Goal: Information Seeking & Learning: Check status

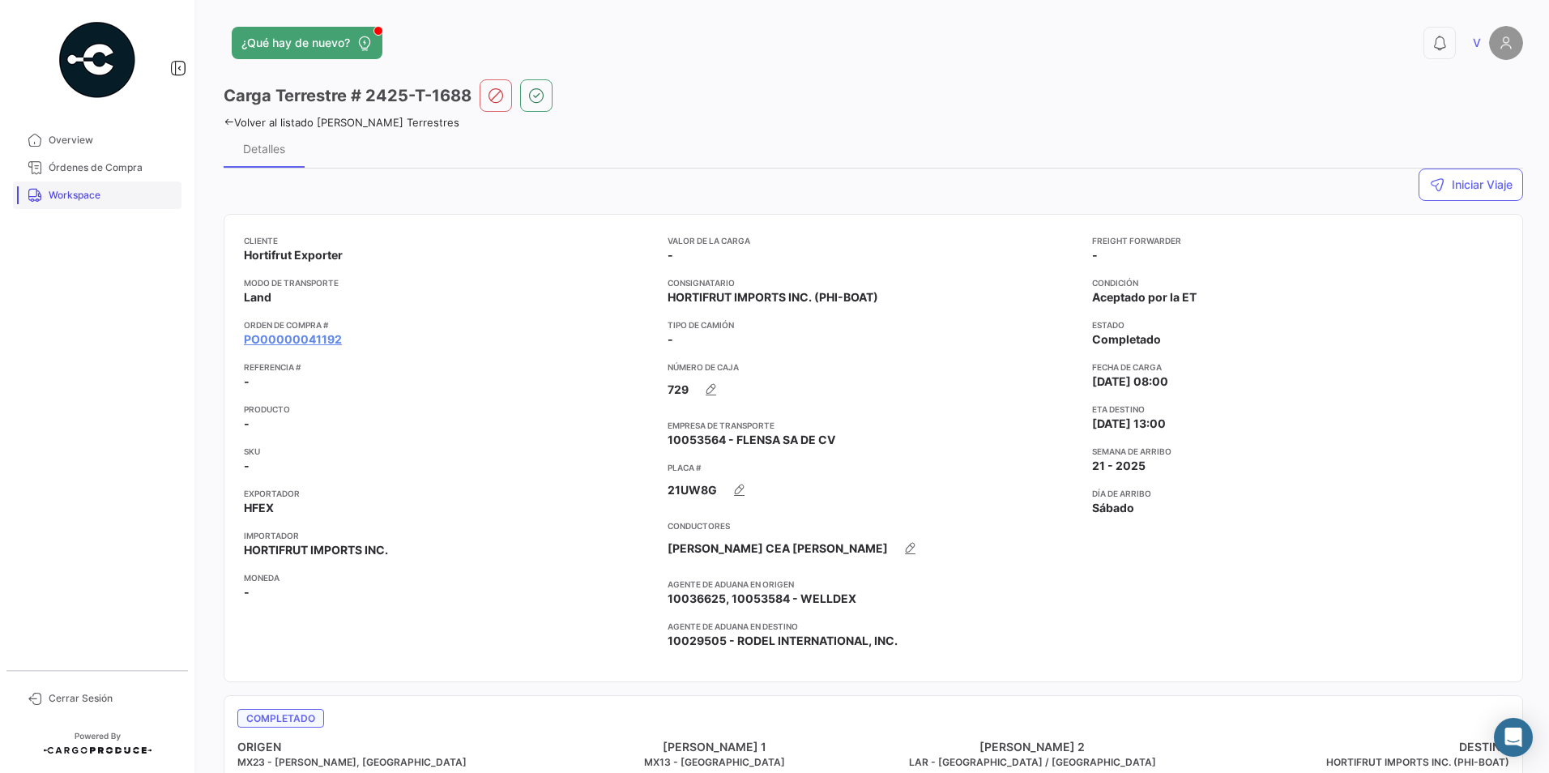
click at [77, 197] on span "Workspace" at bounding box center [112, 195] width 126 height 15
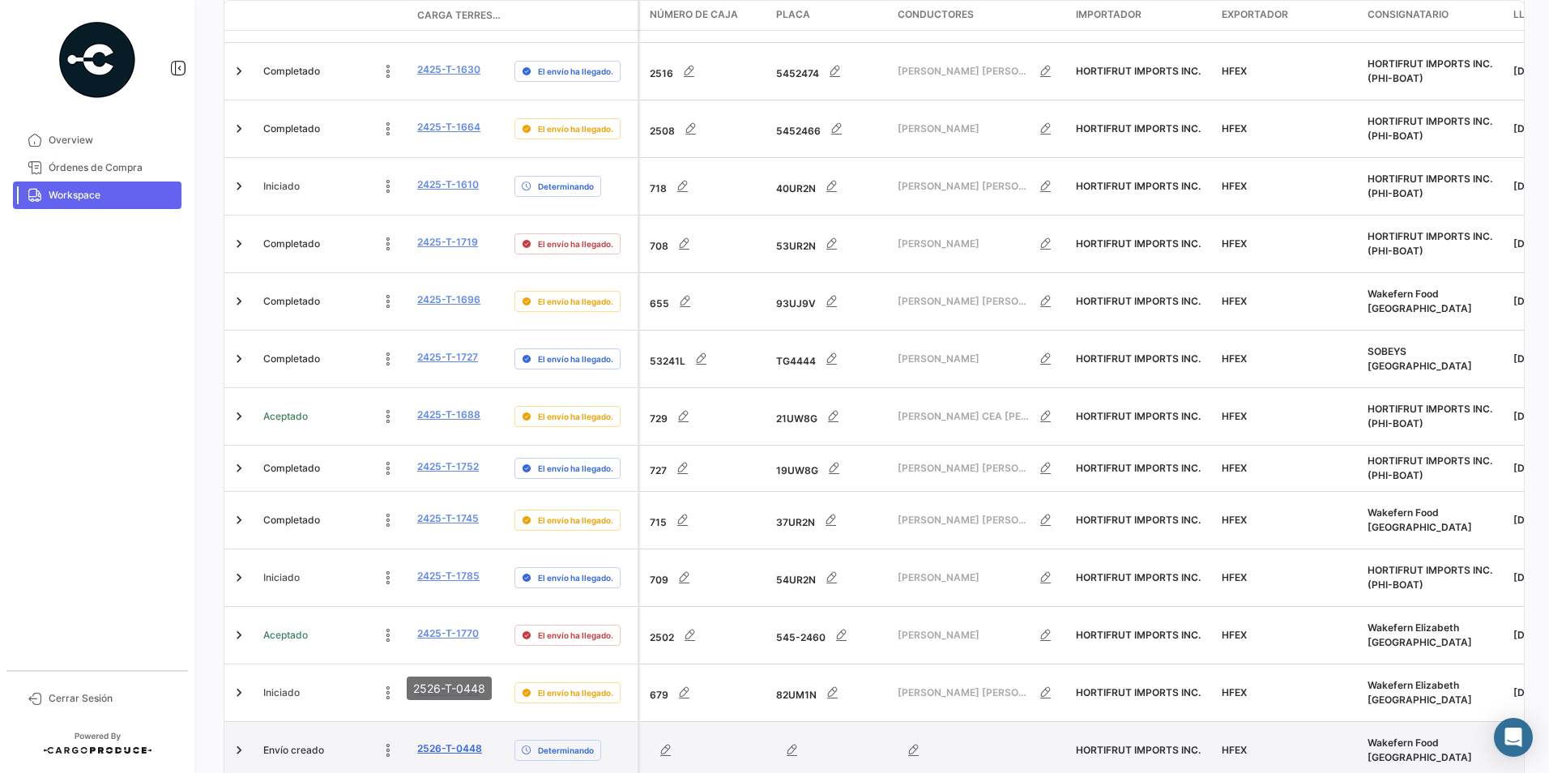
click at [454, 741] on link "2526-T-0448" at bounding box center [449, 748] width 65 height 15
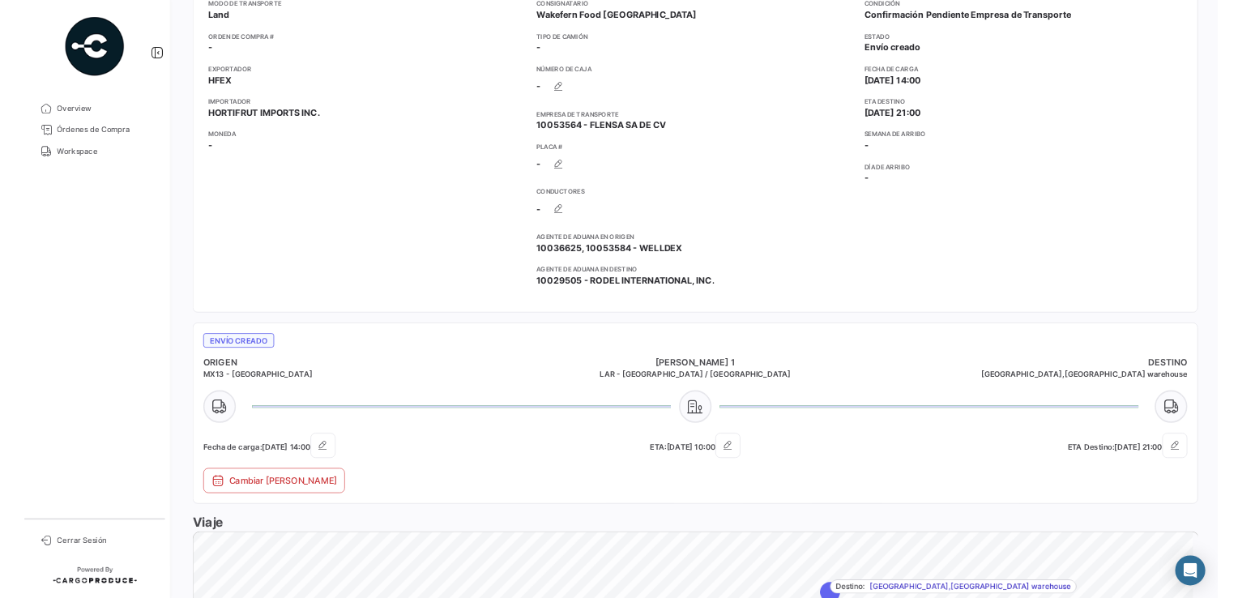
scroll to position [324, 0]
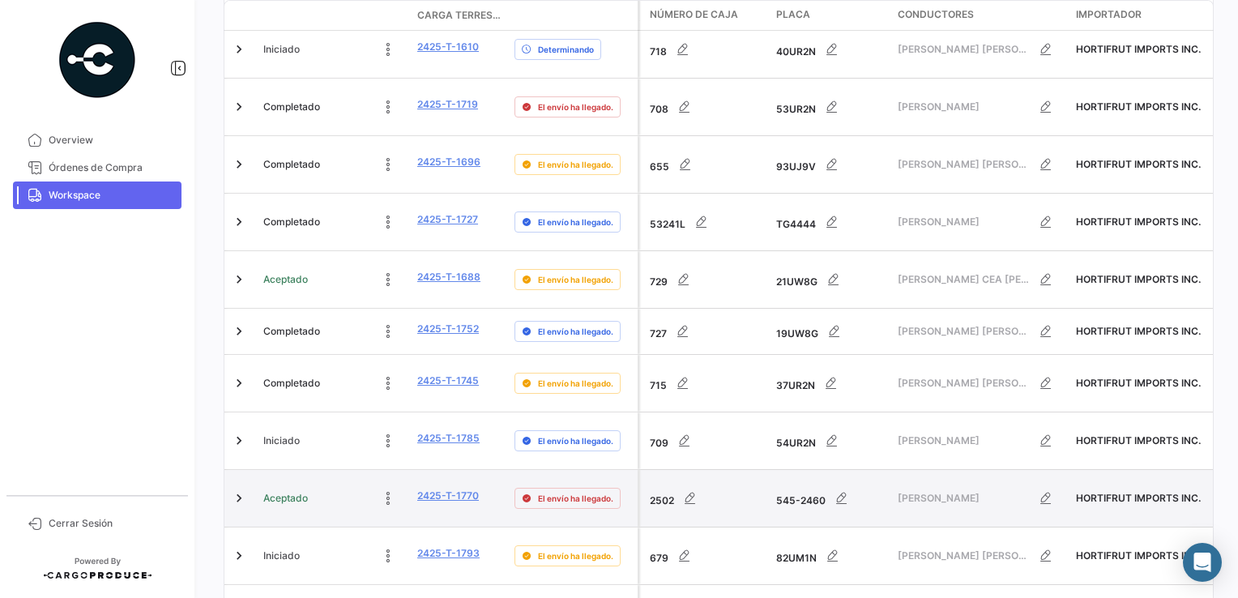
scroll to position [590, 0]
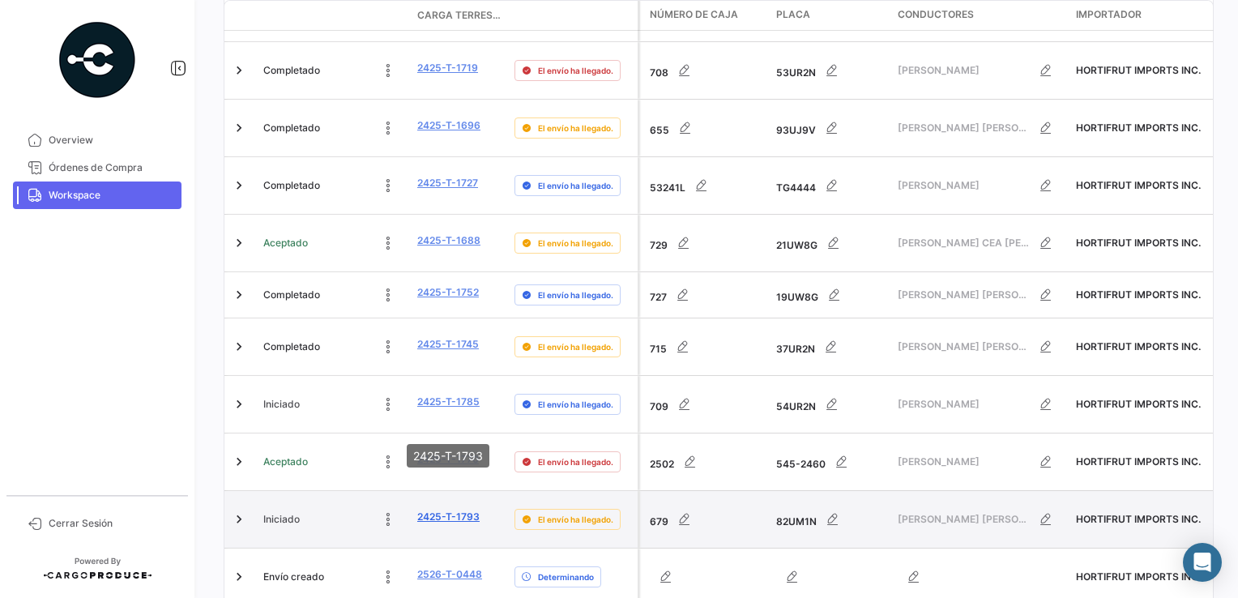
click at [437, 509] on link "2425-T-1793" at bounding box center [448, 516] width 62 height 15
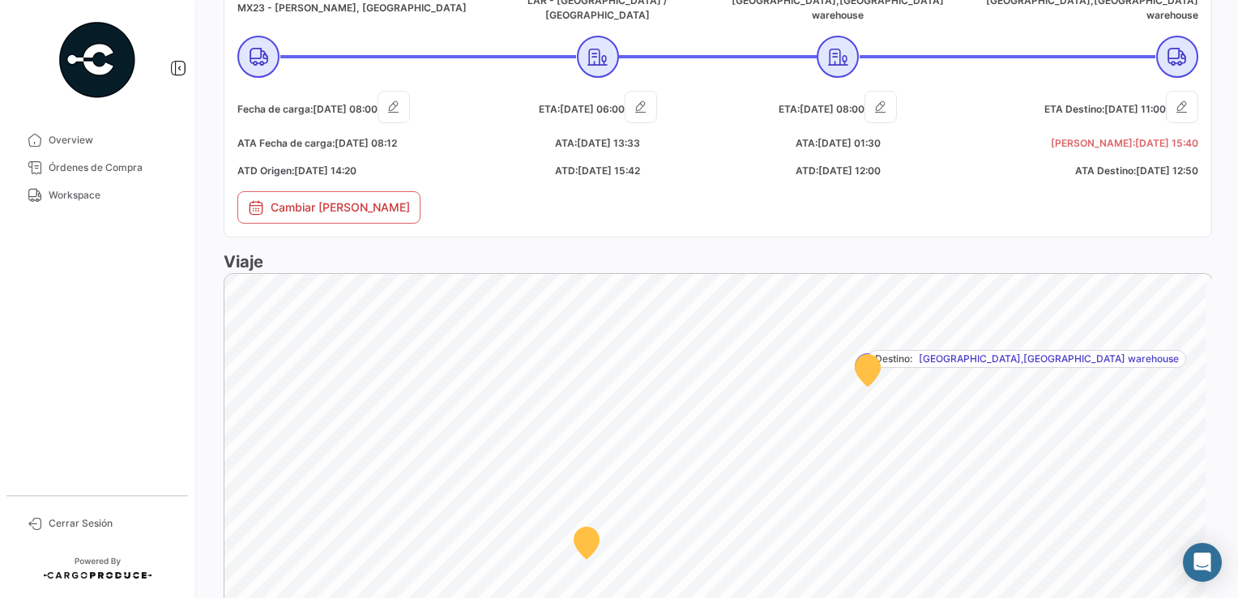
scroll to position [486, 0]
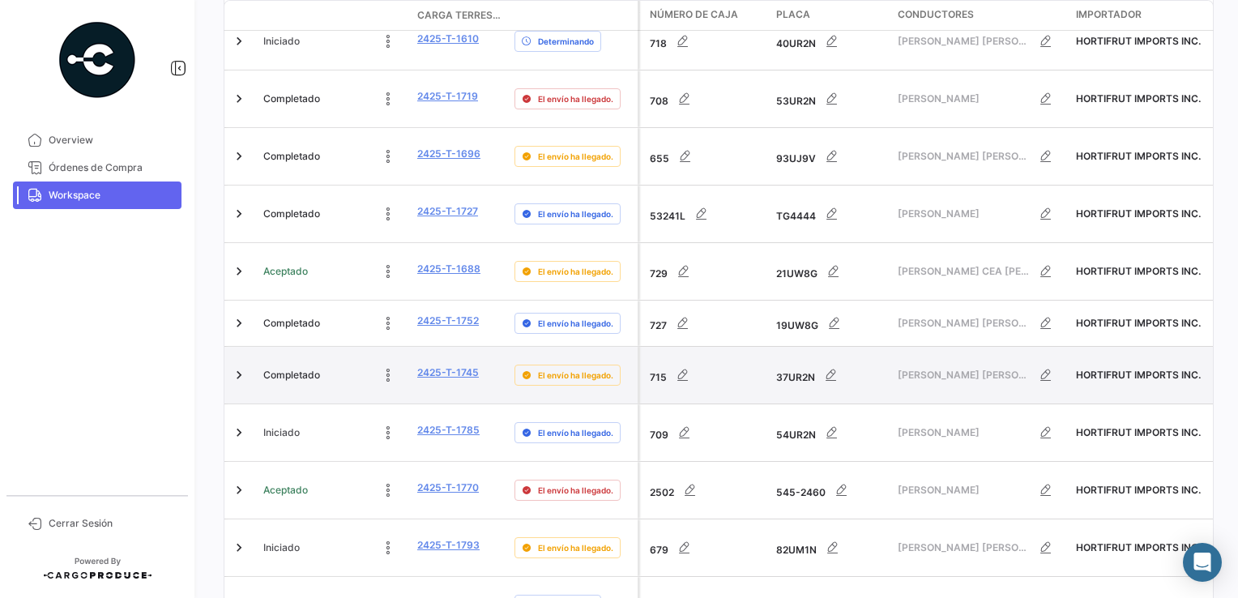
scroll to position [567, 0]
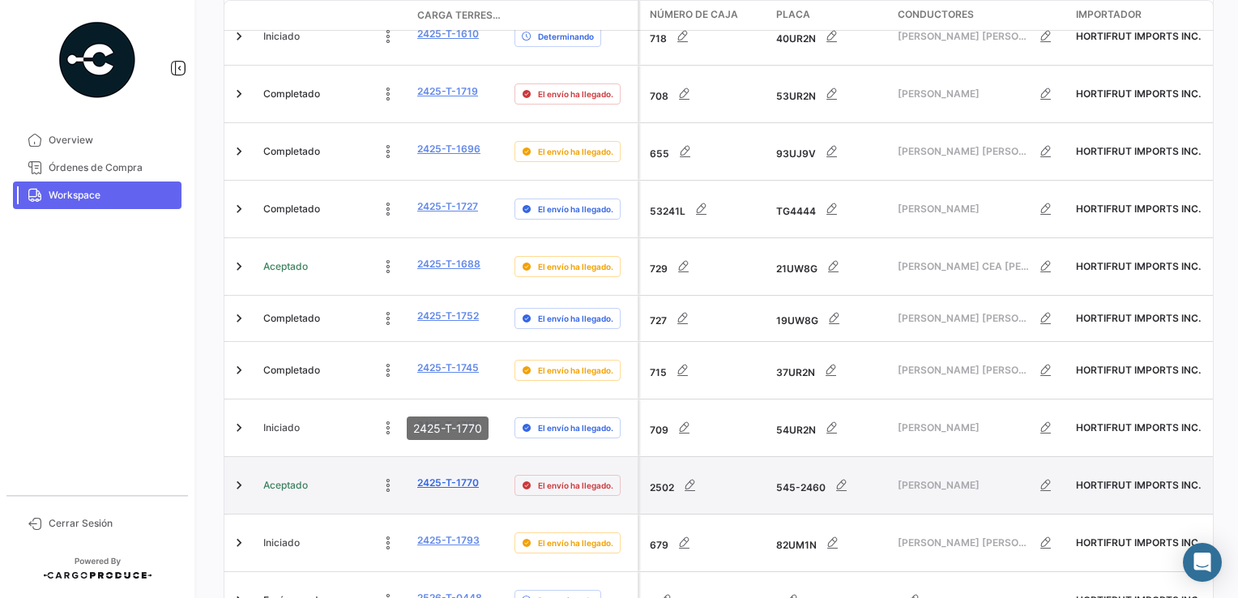
click at [445, 475] on link "2425-T-1770" at bounding box center [448, 482] width 62 height 15
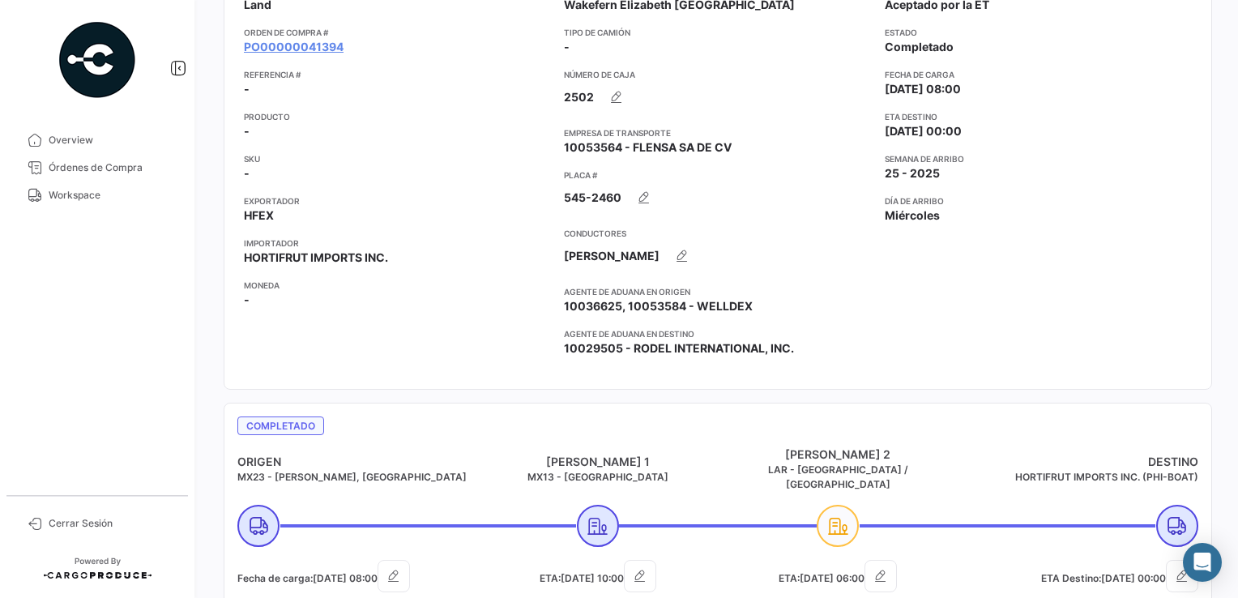
scroll to position [324, 0]
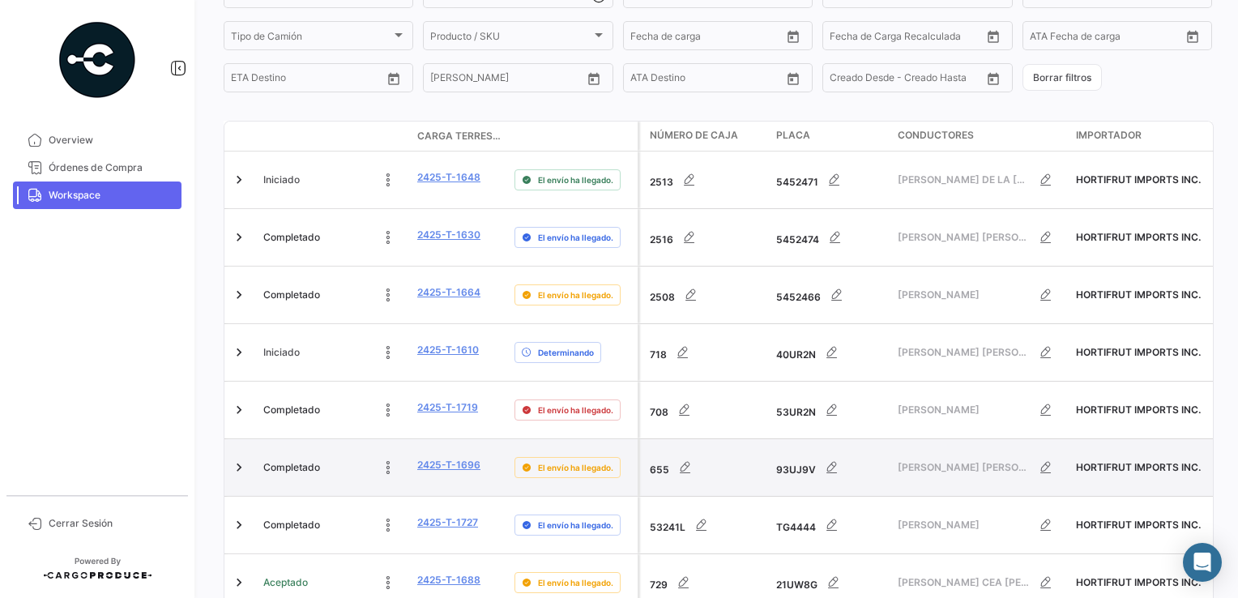
scroll to position [486, 0]
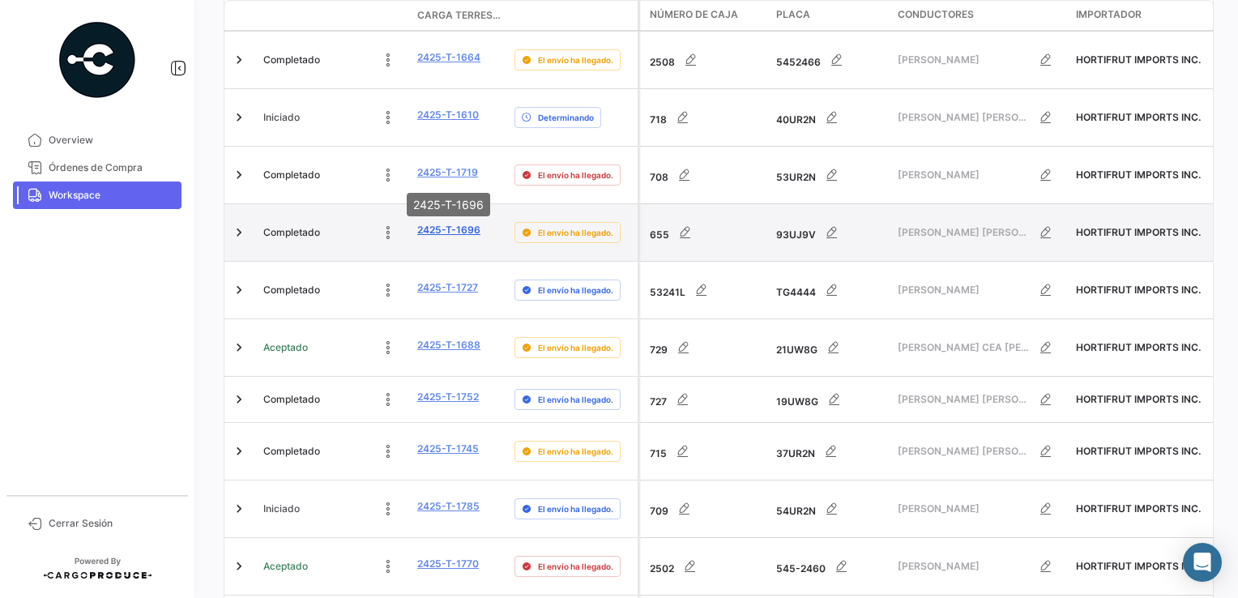
click at [441, 223] on link "2425-T-1696" at bounding box center [448, 230] width 63 height 15
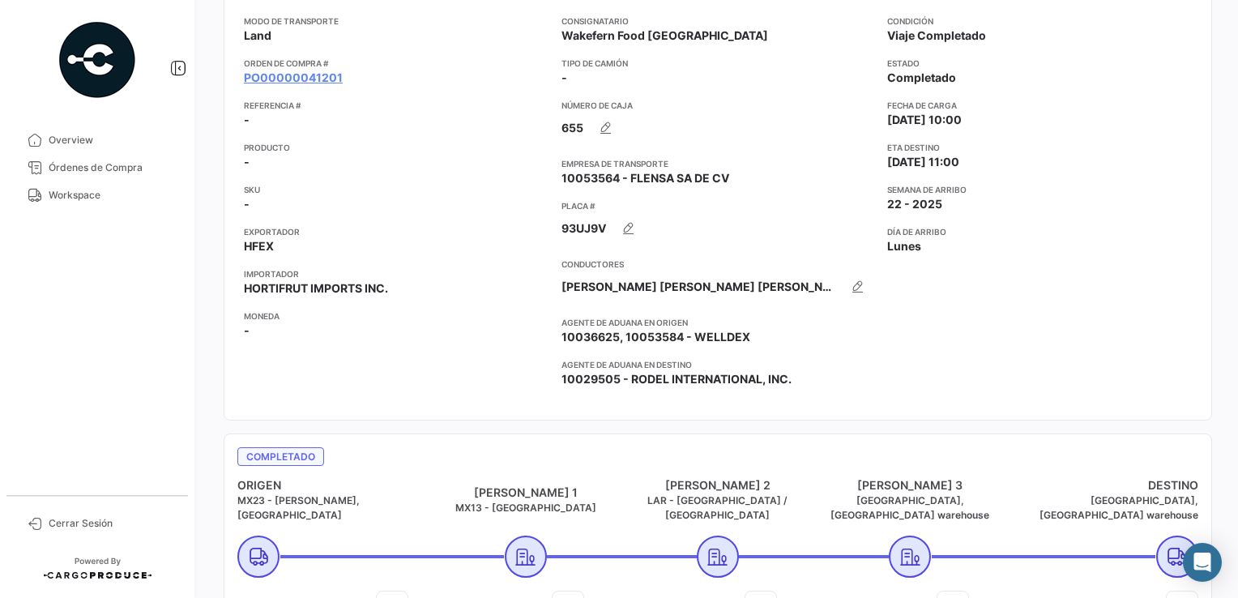
scroll to position [243, 0]
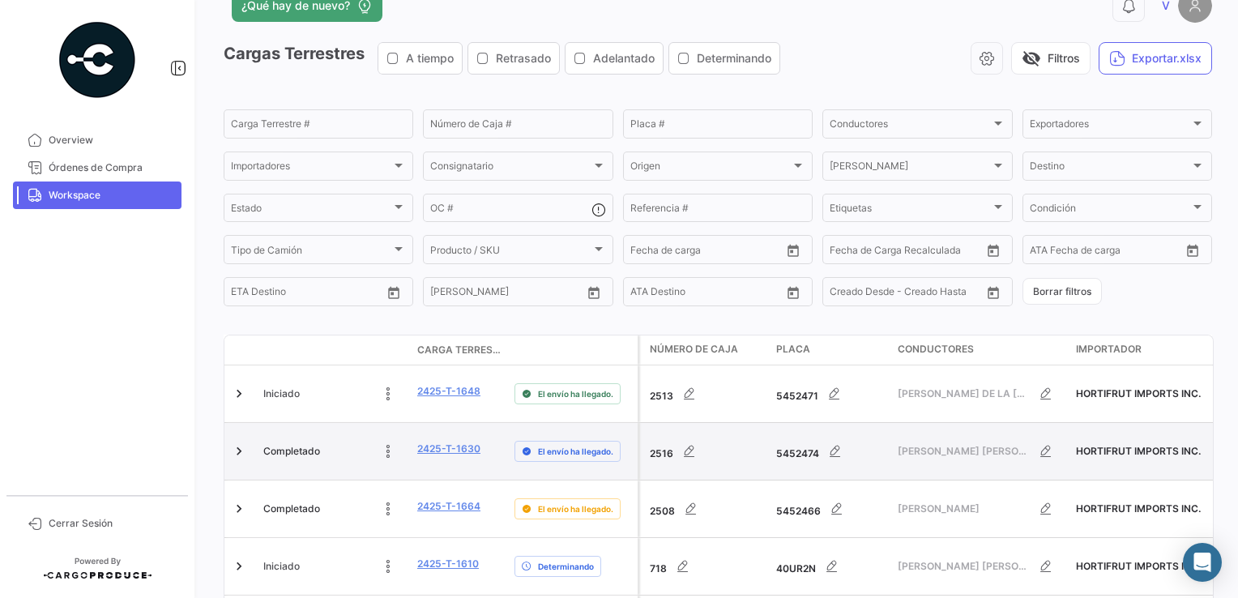
scroll to position [162, 0]
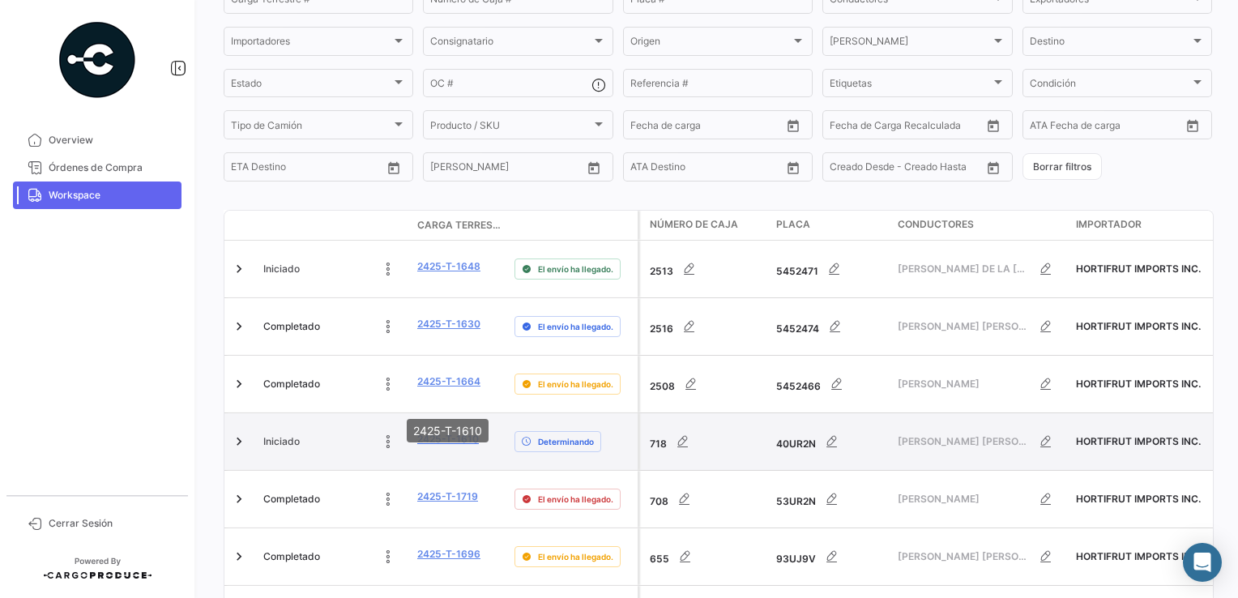
click at [450, 432] on link "2425-T-1610" at bounding box center [448, 439] width 62 height 15
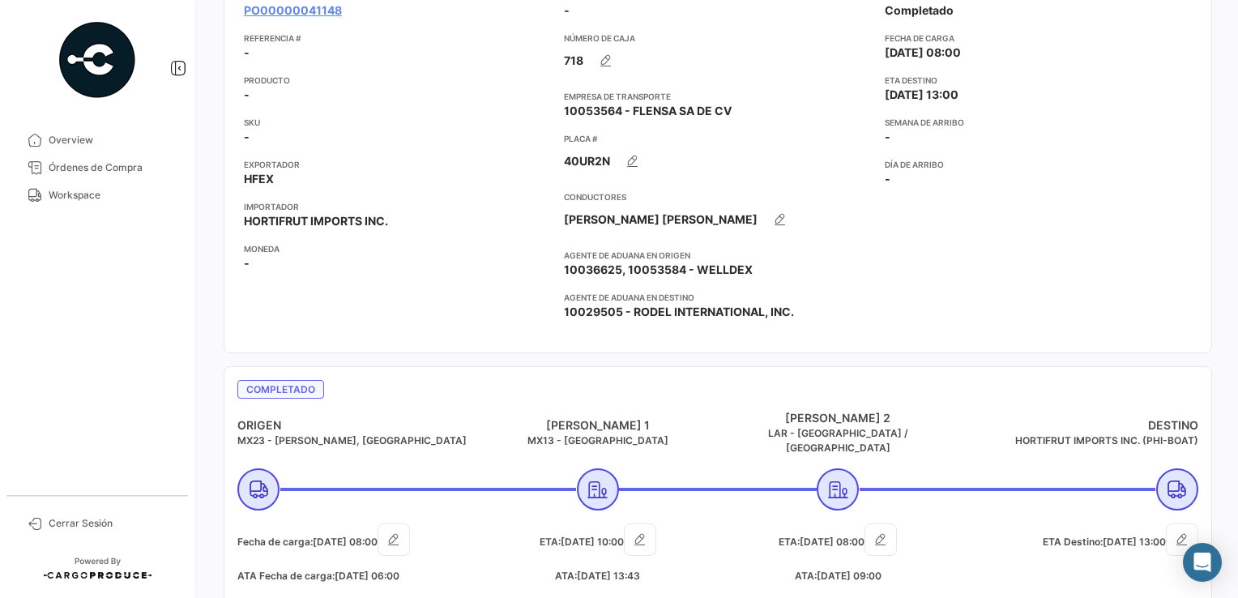
scroll to position [324, 0]
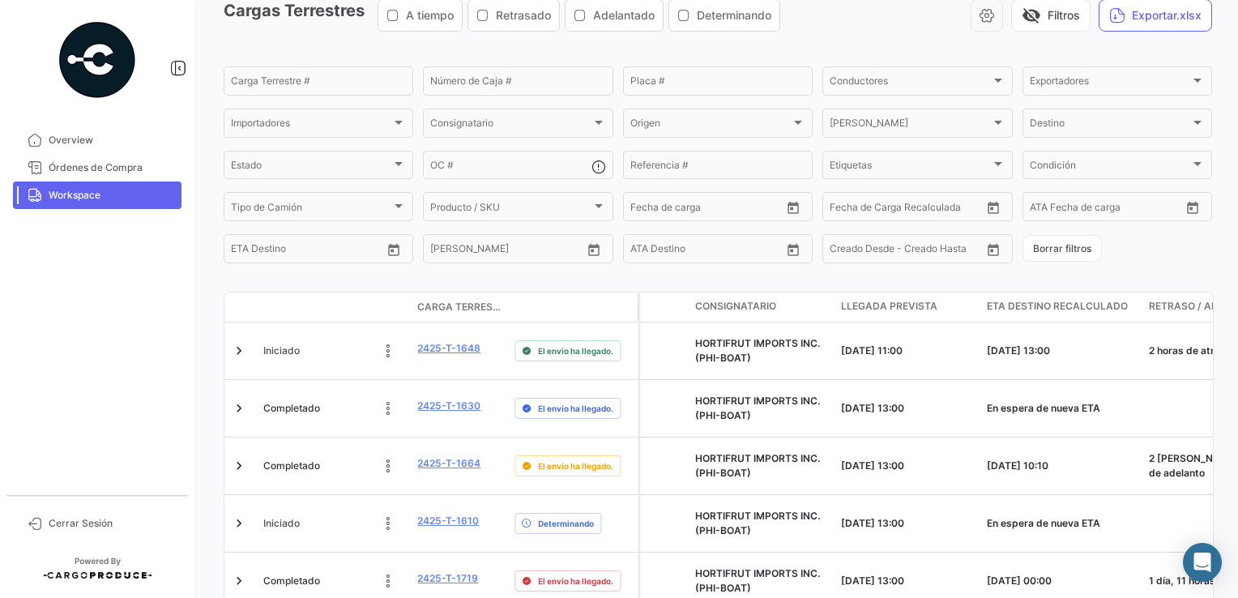
scroll to position [81, 0]
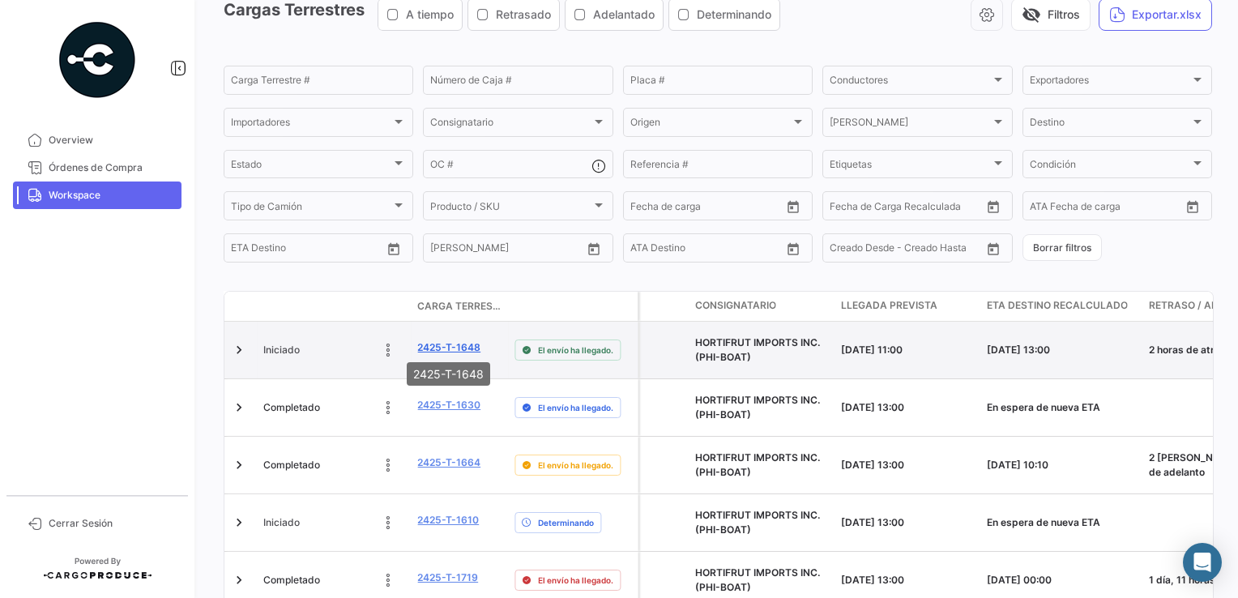
click at [447, 343] on link "2425-T-1648" at bounding box center [448, 347] width 63 height 15
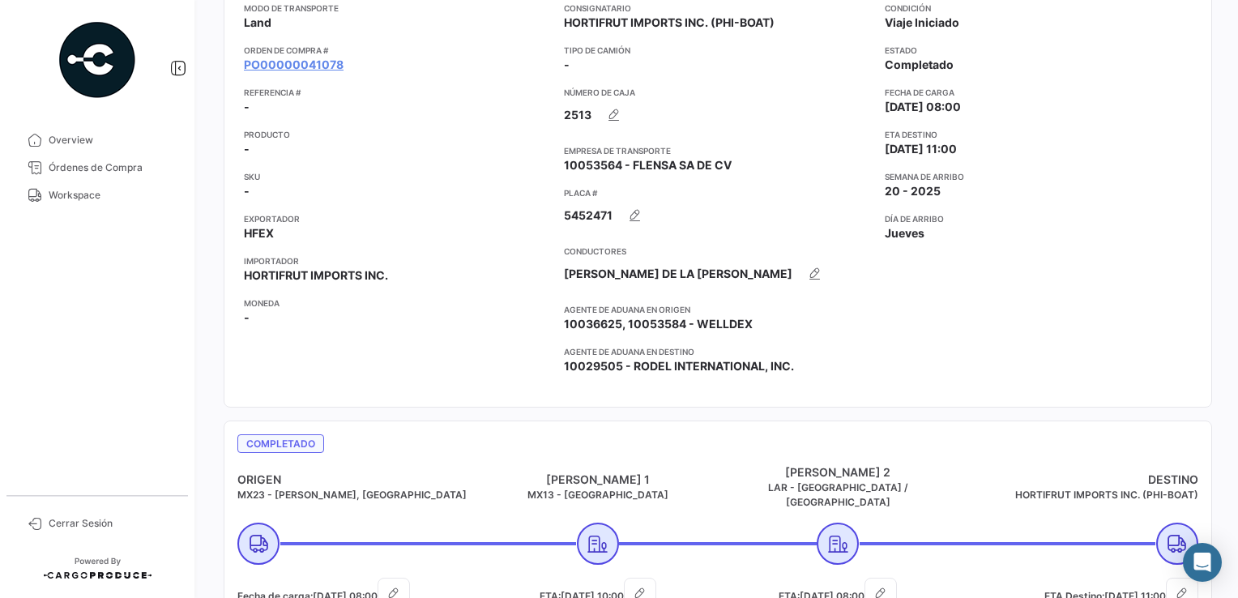
scroll to position [243, 0]
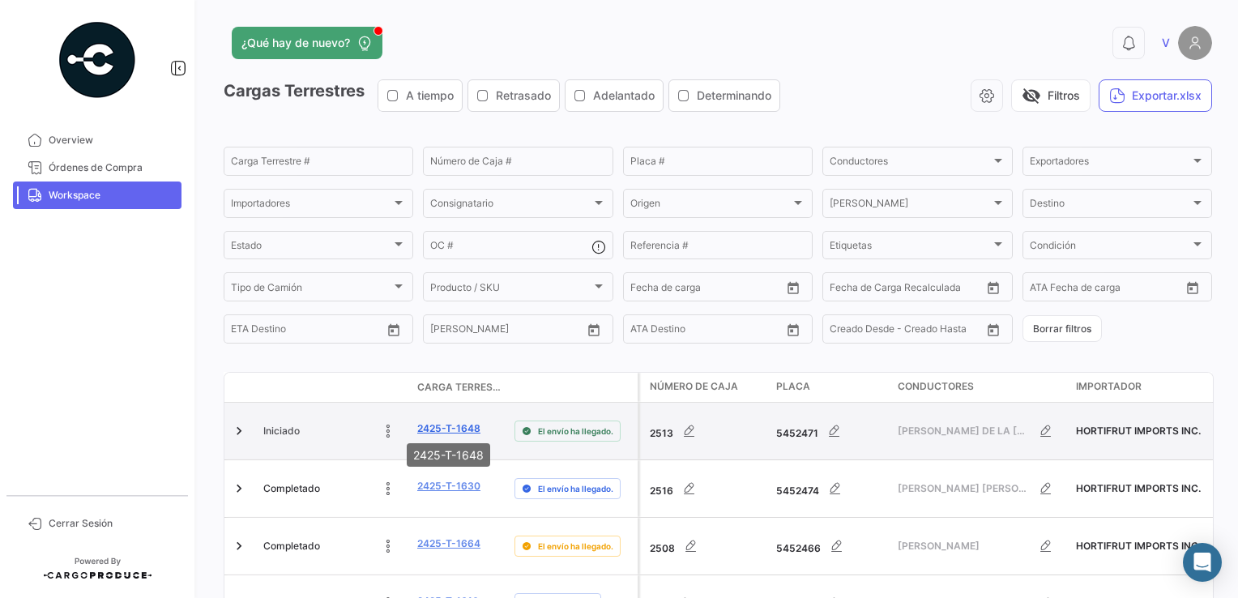
click at [461, 426] on link "2425-T-1648" at bounding box center [448, 428] width 63 height 15
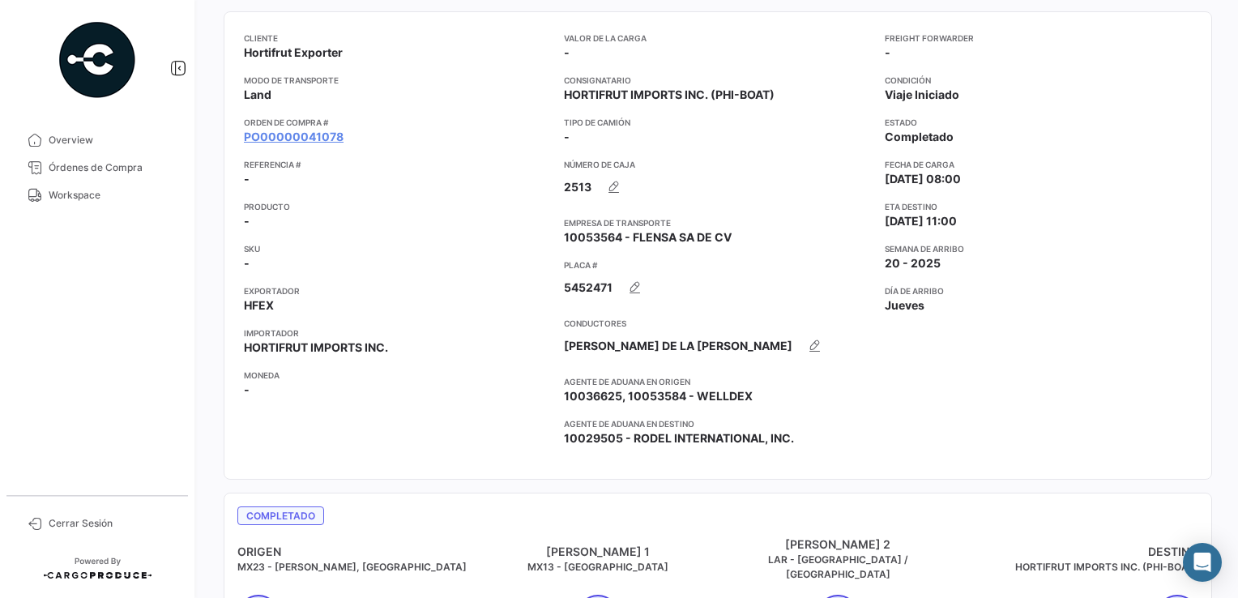
scroll to position [486, 0]
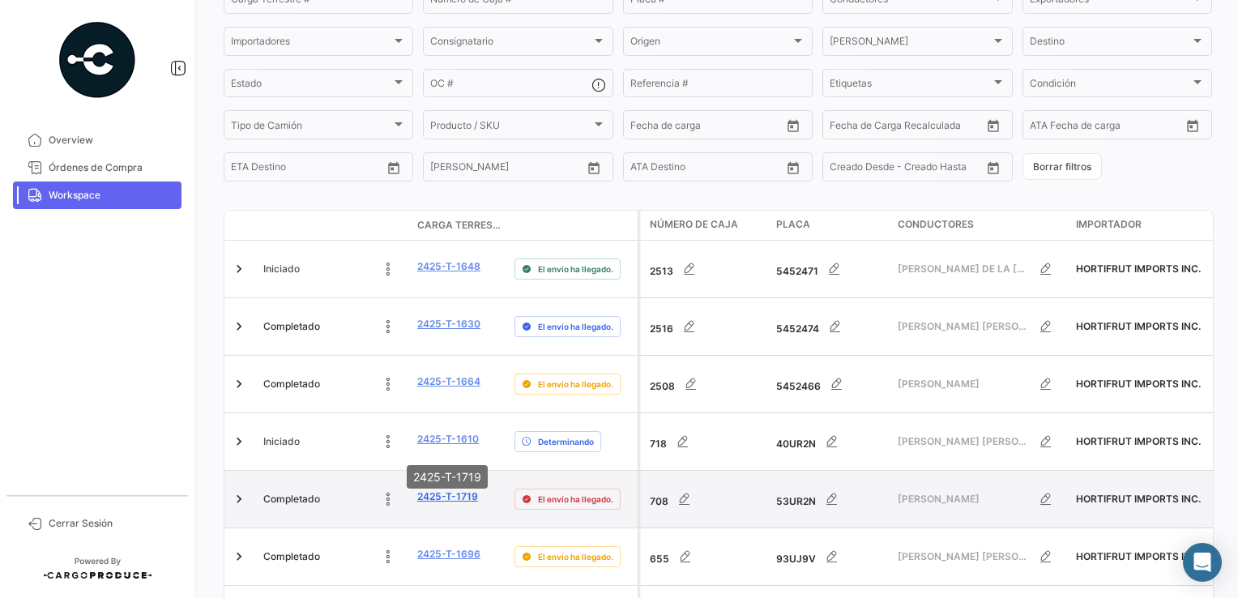
scroll to position [486, 0]
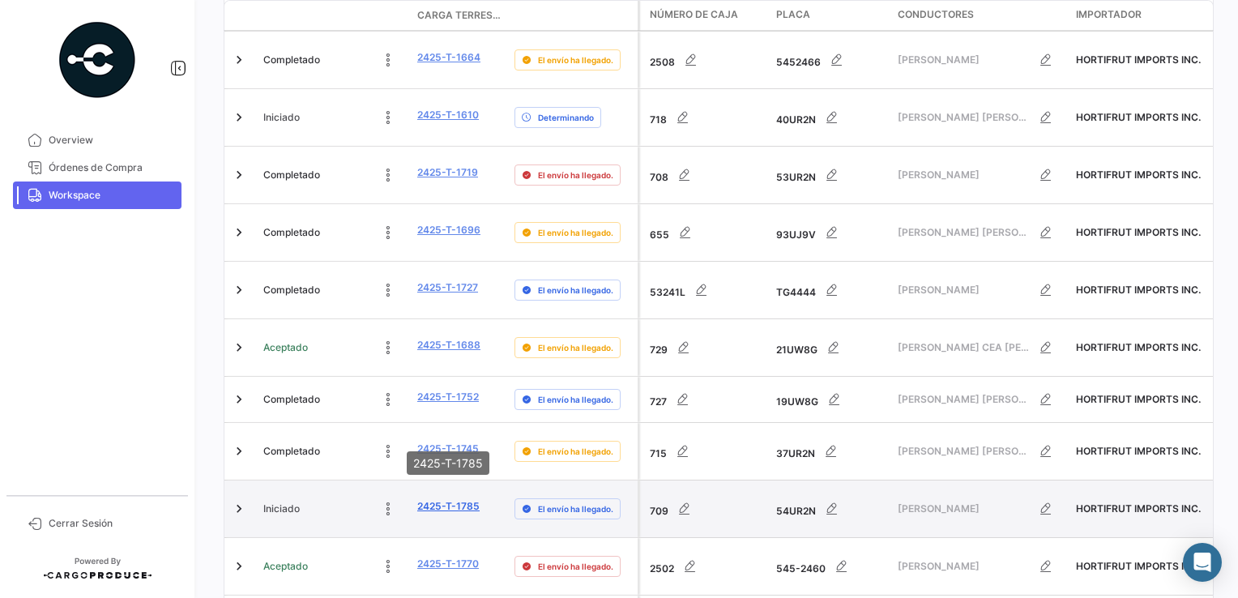
click at [444, 499] on link "2425-T-1785" at bounding box center [448, 506] width 62 height 15
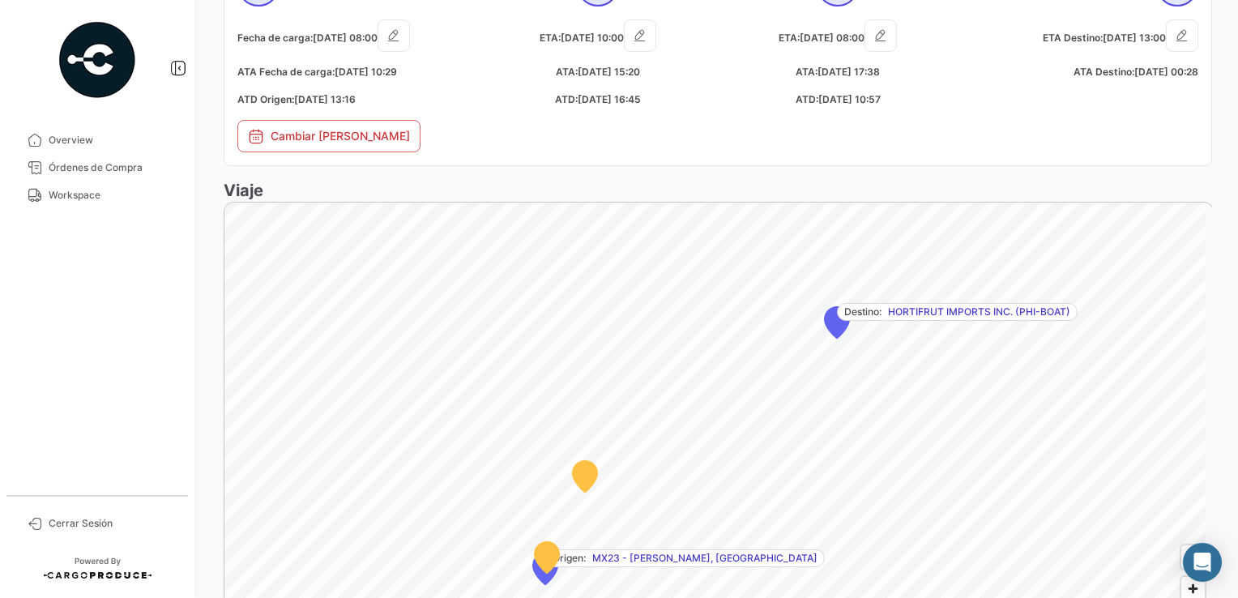
scroll to position [810, 0]
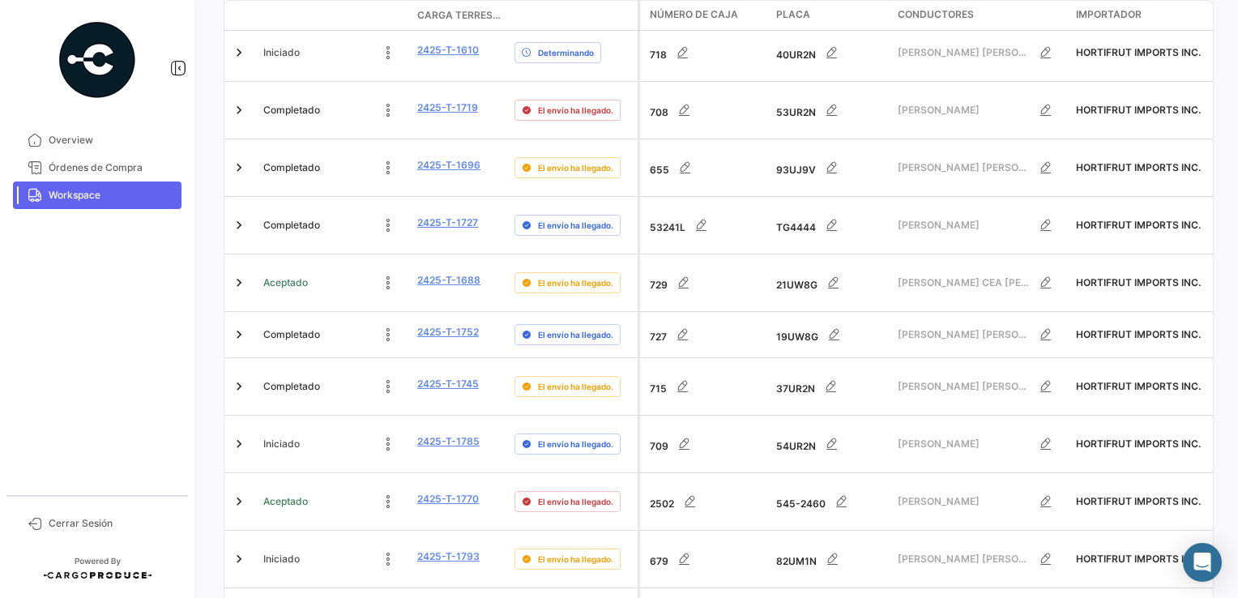
scroll to position [590, 0]
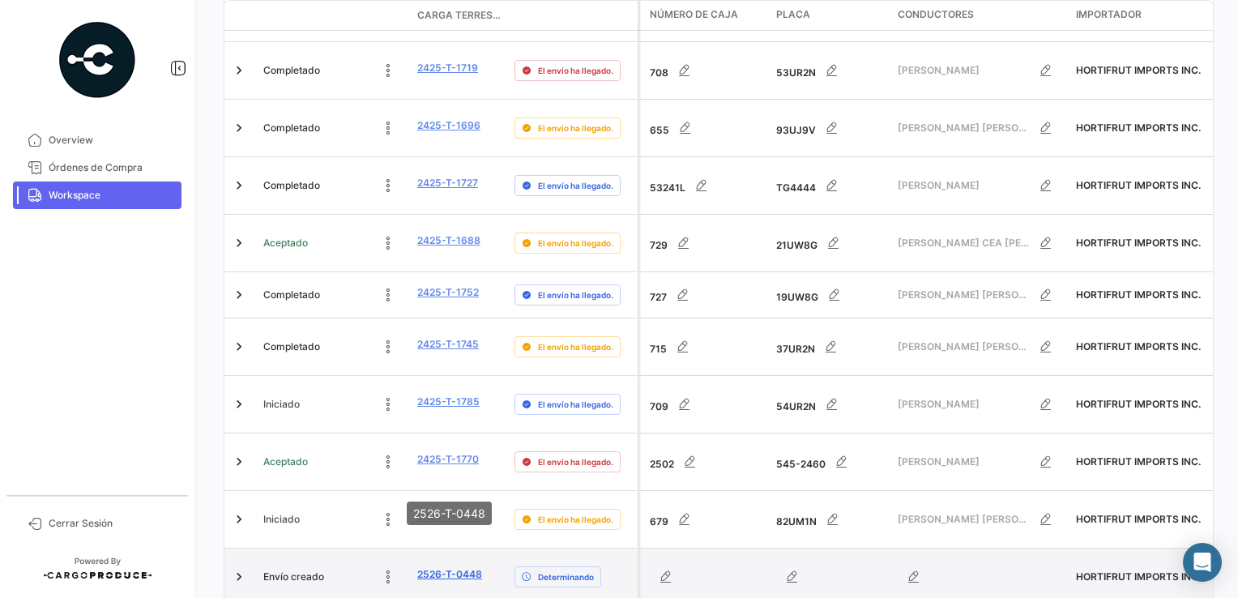
click at [455, 567] on link "2526-T-0448" at bounding box center [449, 574] width 65 height 15
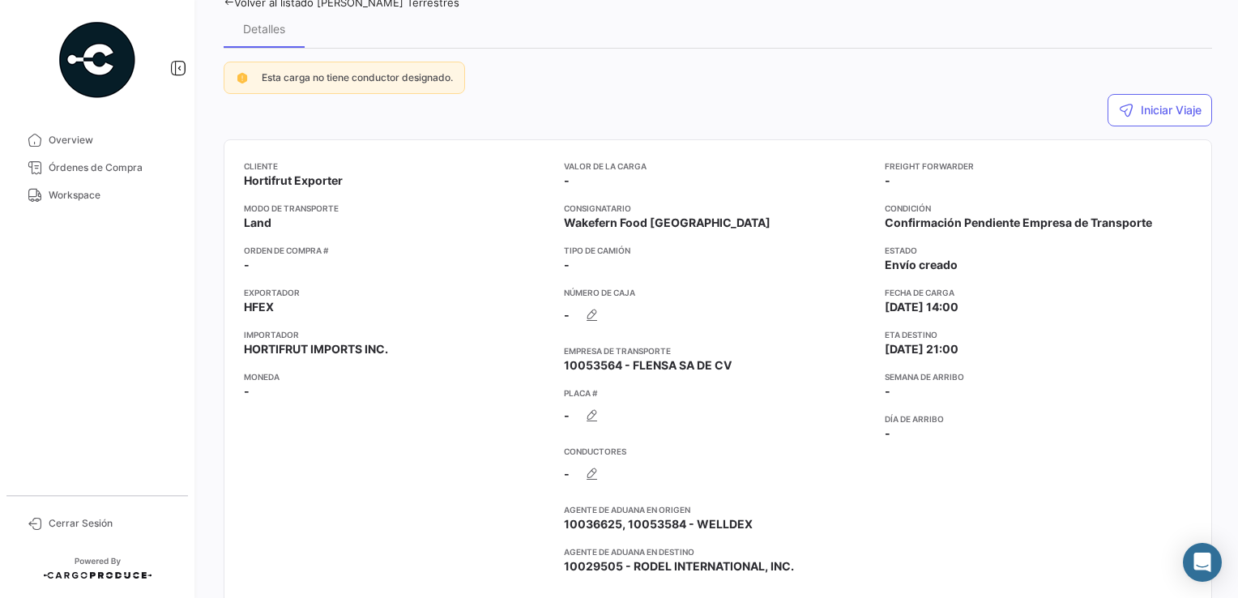
scroll to position [162, 0]
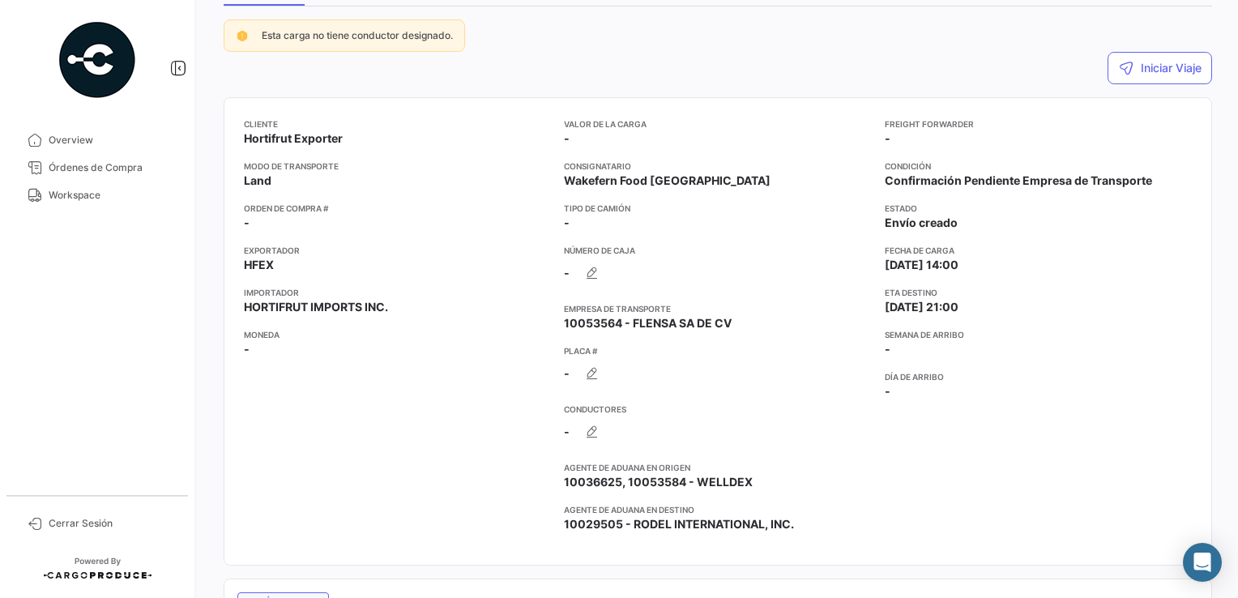
drag, startPoint x: 139, startPoint y: 275, endPoint x: 141, endPoint y: 266, distance: 9.1
click at [139, 273] on mat-nav-list "Overview Órdenes de Compra Workspace" at bounding box center [97, 304] width 194 height 369
click at [95, 171] on span "Órdenes de Compra" at bounding box center [112, 167] width 126 height 15
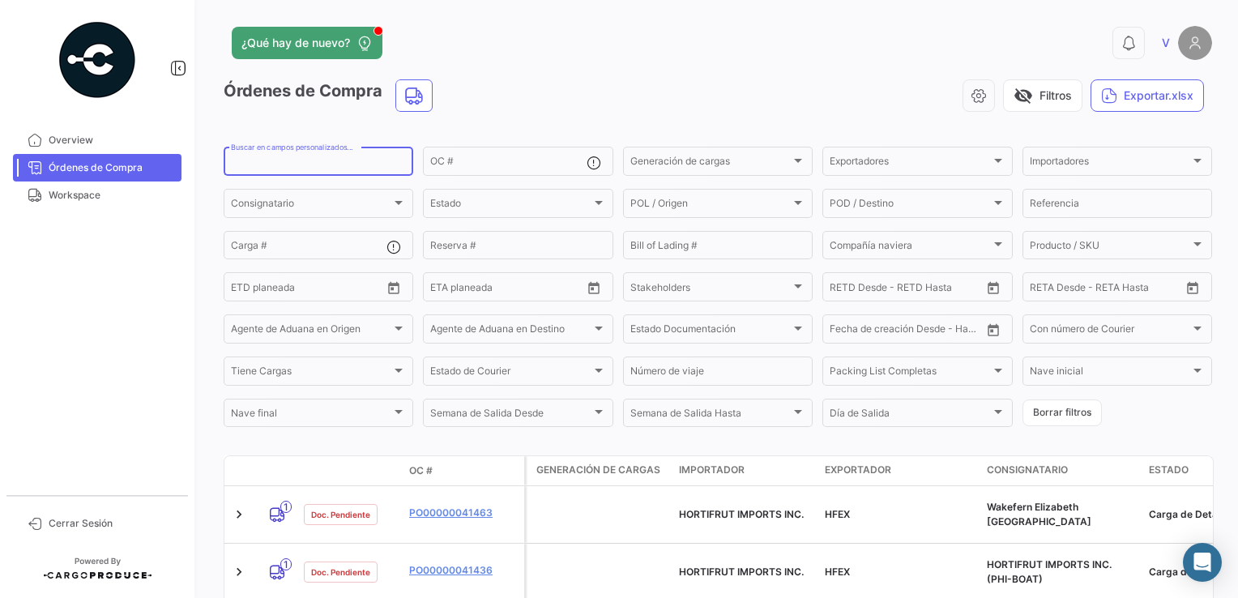
click at [302, 164] on input "Buscar en campos personalizados..." at bounding box center [318, 163] width 175 height 11
paste input "2425-T-0242"
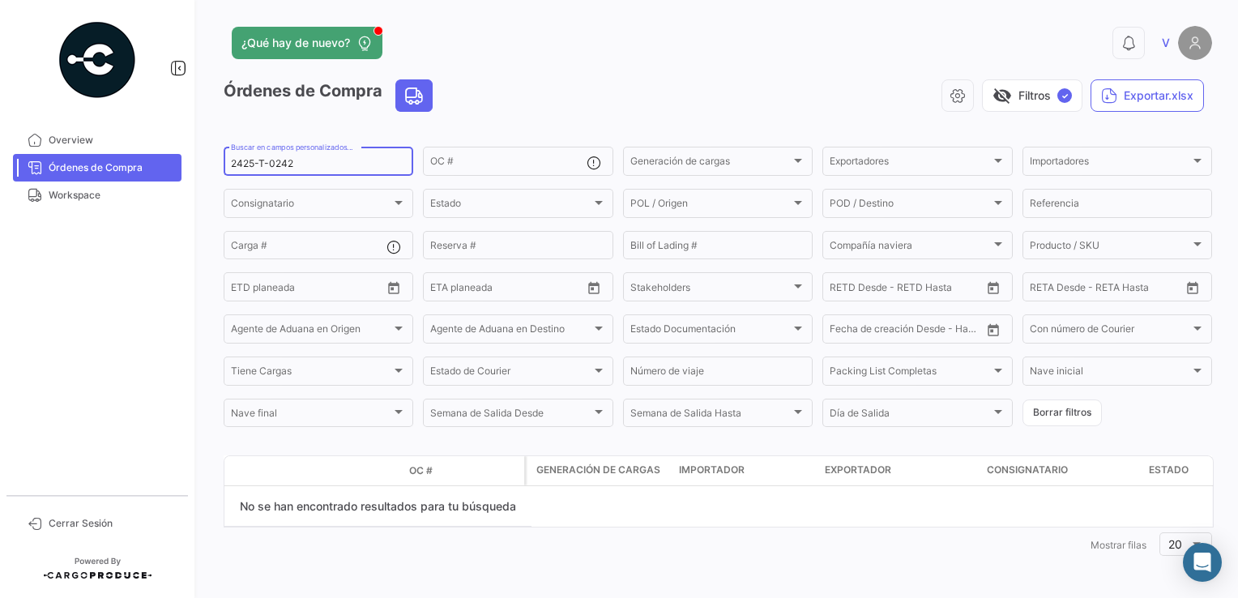
type input "2425-T-0242"
click at [503, 158] on input "OC #" at bounding box center [508, 163] width 156 height 11
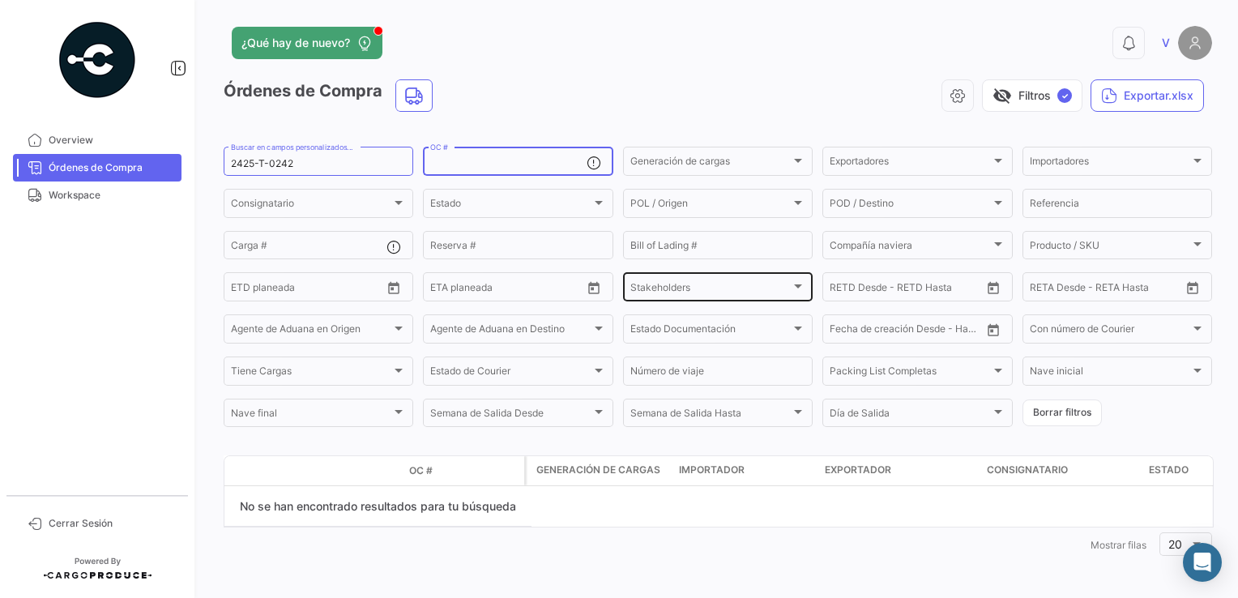
paste input "2425-T-0242"
type input "2425-T-0242"
drag, startPoint x: 303, startPoint y: 160, endPoint x: 200, endPoint y: 173, distance: 103.7
click at [200, 173] on div "¿Qué hay de nuevo? 0 V Órdenes de Compra visibility_off Filtros ✓ Exportar.xlsx…" at bounding box center [718, 299] width 1040 height 598
drag, startPoint x: 255, startPoint y: 160, endPoint x: 211, endPoint y: 168, distance: 45.4
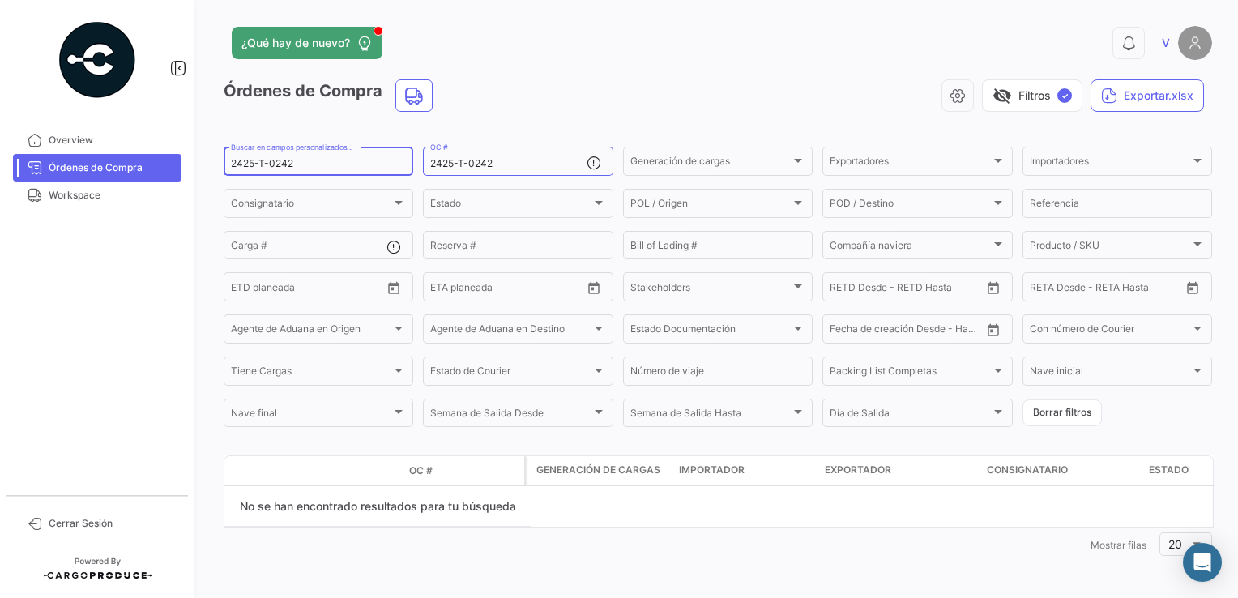
click at [211, 168] on div "¿Qué hay de nuevo? 0 V Órdenes de Compra visibility_off Filtros ✓ Exportar.xlsx…" at bounding box center [718, 299] width 1040 height 598
click at [62, 141] on span "Overview" at bounding box center [112, 140] width 126 height 15
click at [68, 190] on span "Workspace" at bounding box center [112, 195] width 126 height 15
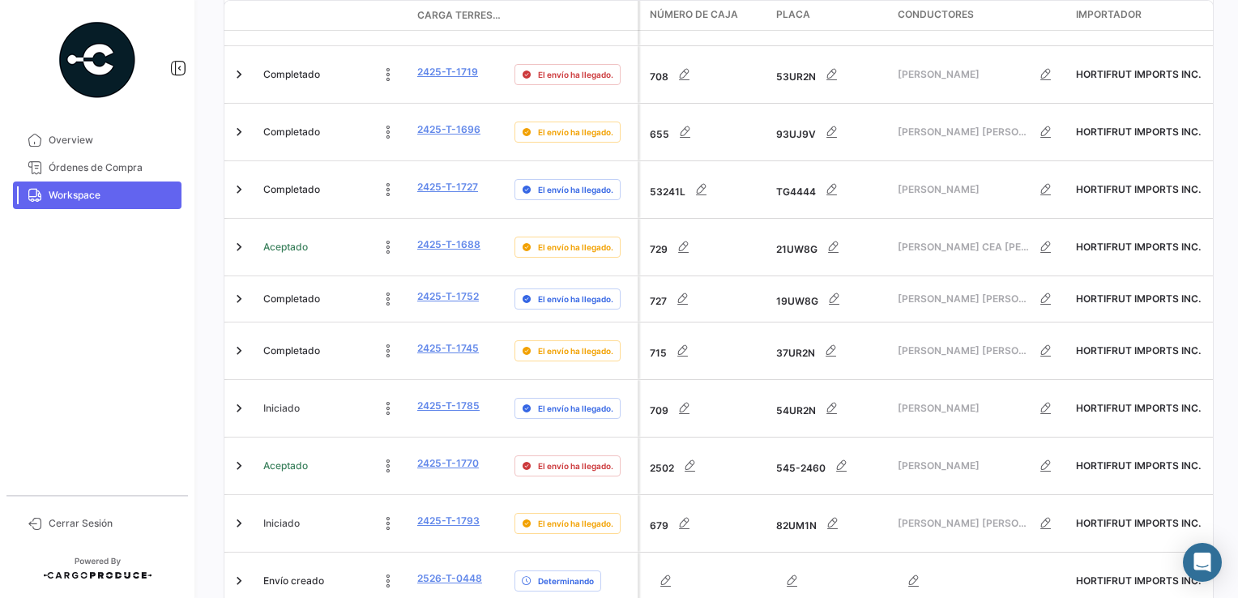
scroll to position [590, 0]
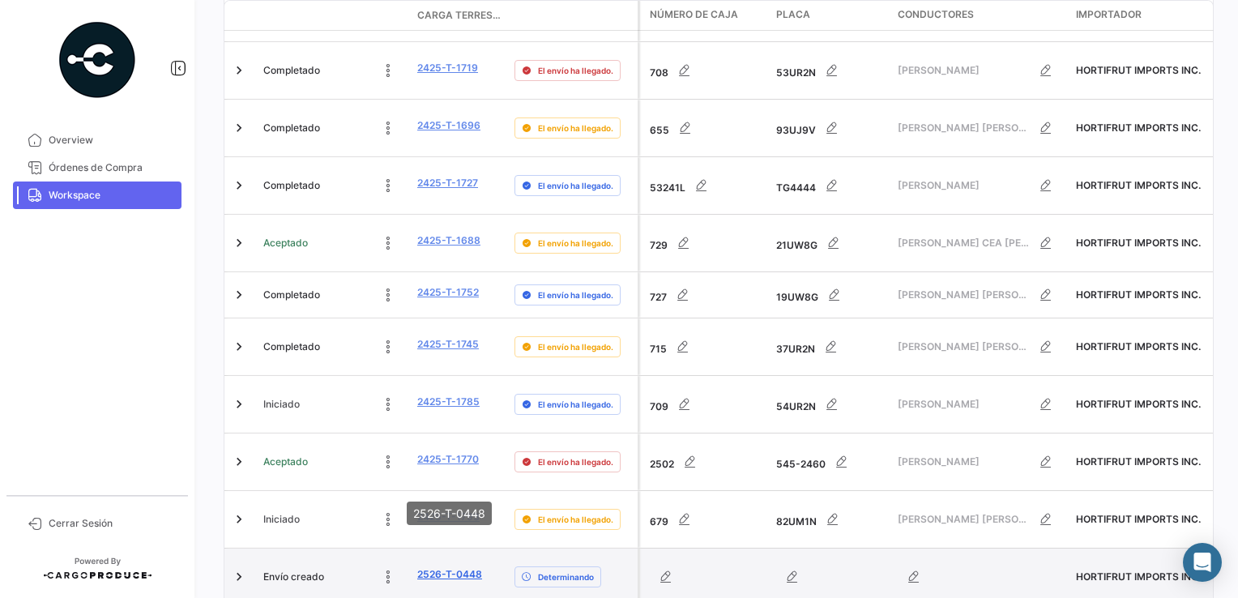
click at [447, 567] on link "2526-T-0448" at bounding box center [449, 574] width 65 height 15
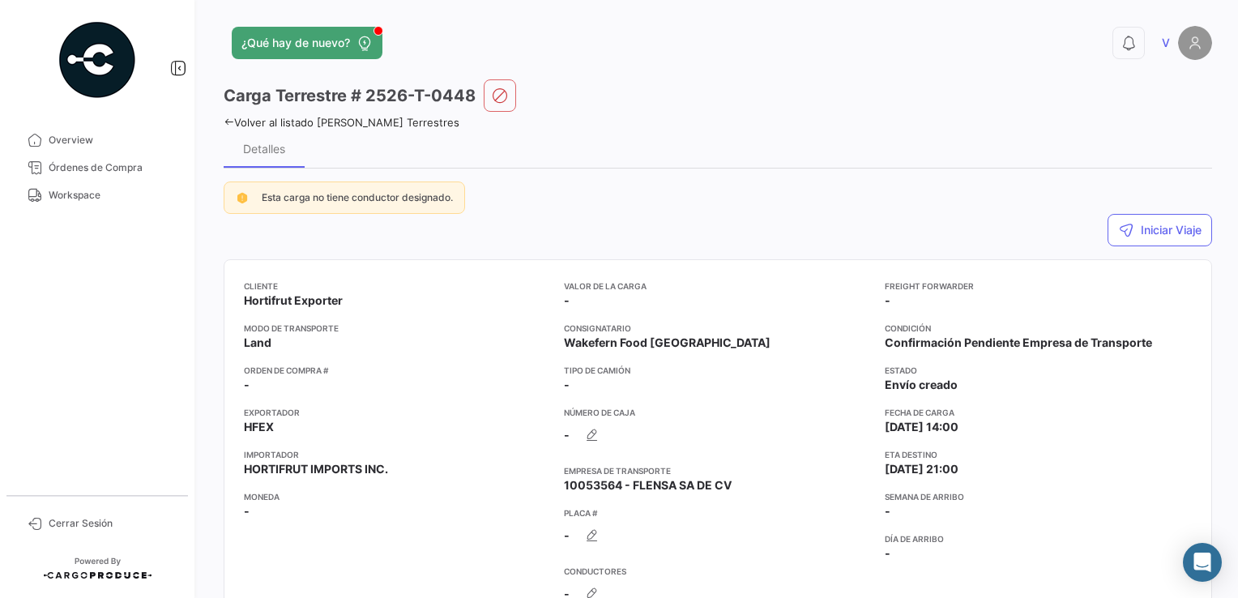
click at [471, 356] on div "Cliente Hortifrut Exporter Modo de Transporte Land Orden de Compra # - Exportad…" at bounding box center [397, 493] width 307 height 428
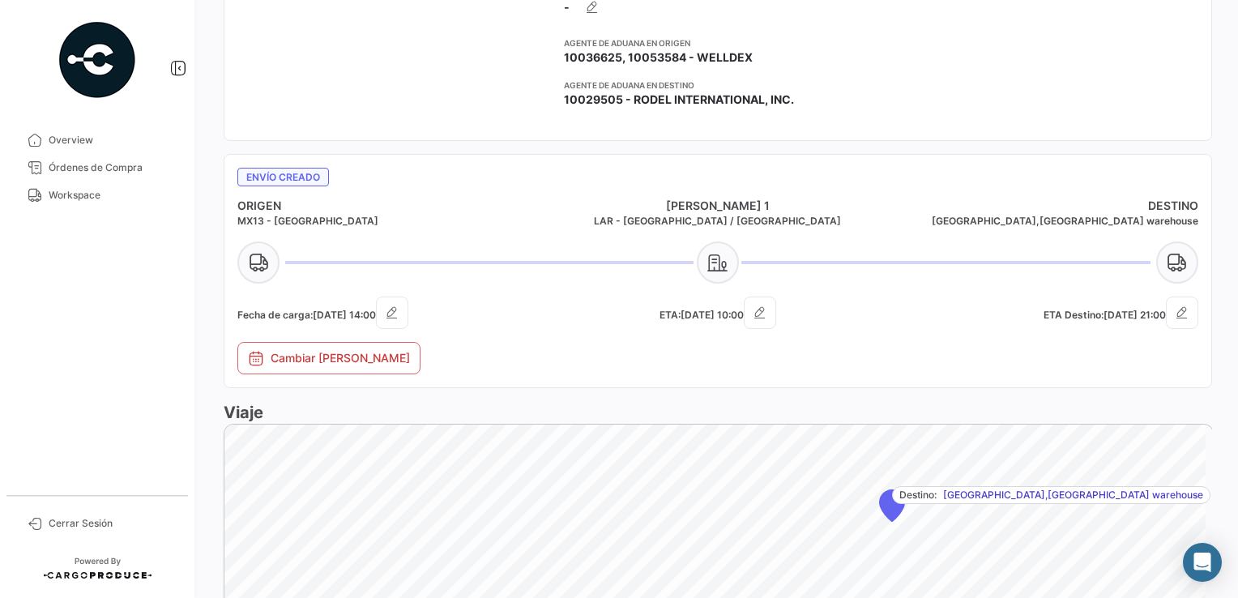
scroll to position [567, 0]
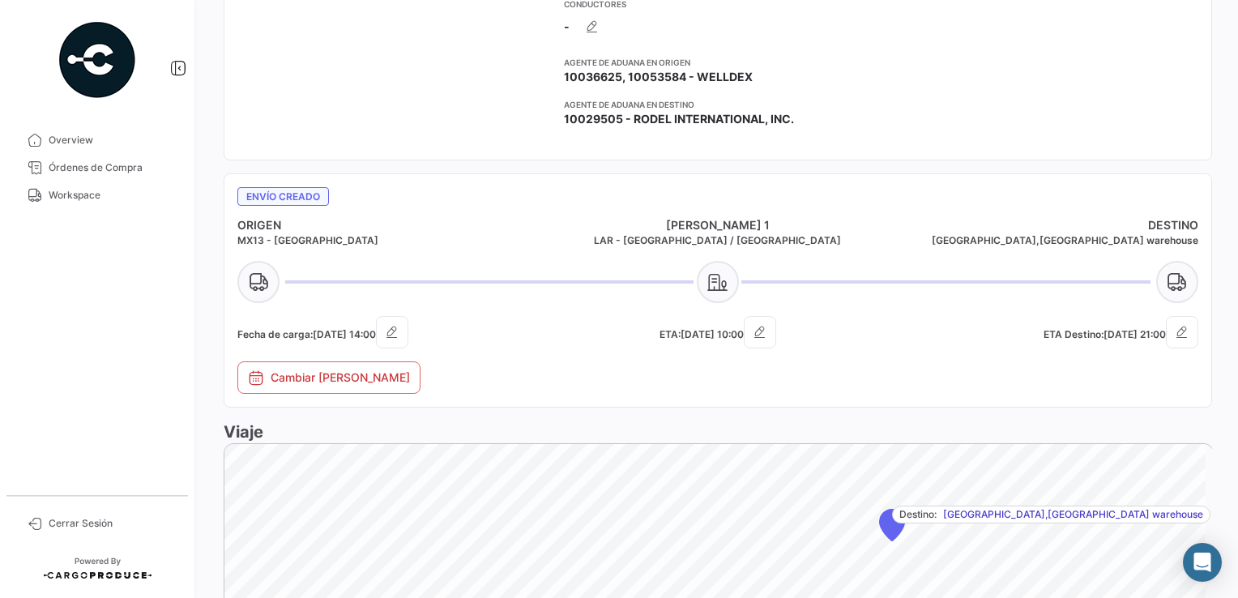
click at [1053, 374] on div "Cambiar [PERSON_NAME]" at bounding box center [721, 381] width 969 height 40
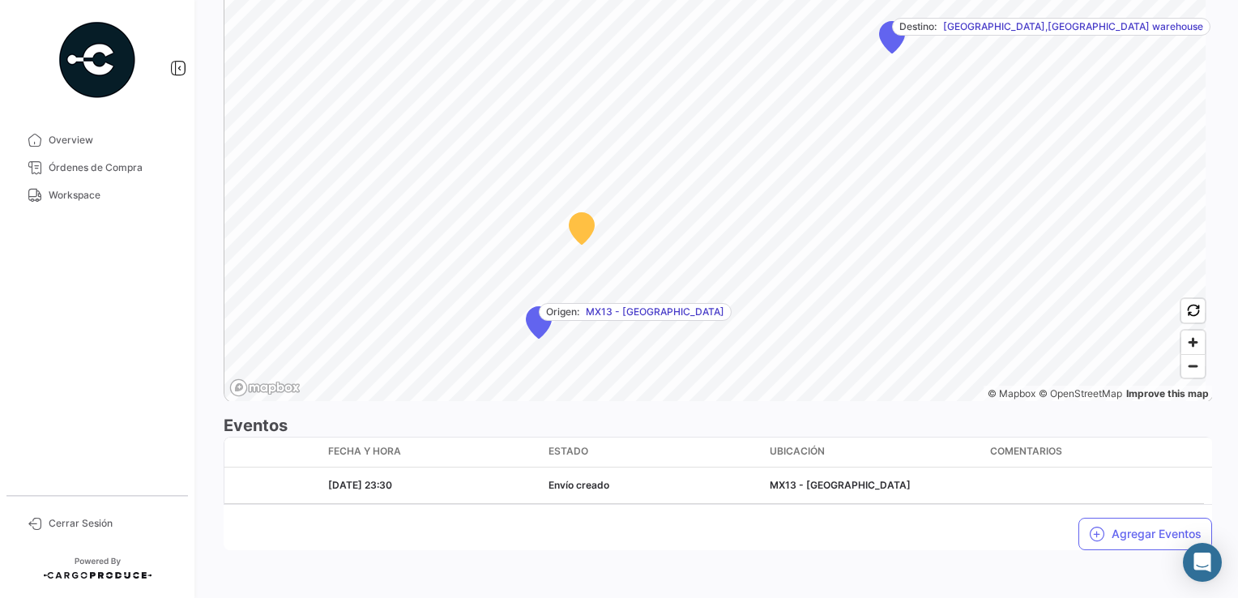
scroll to position [1055, 0]
click at [1136, 528] on button "Agregar Eventos" at bounding box center [1145, 533] width 134 height 32
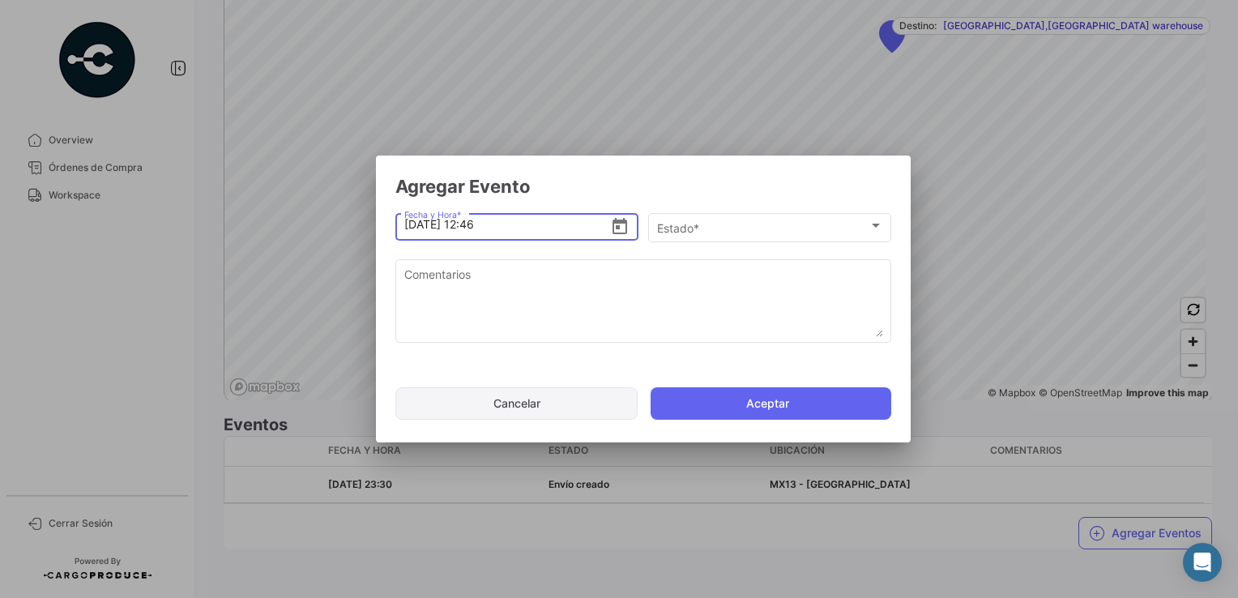
click at [556, 406] on button "Cancelar" at bounding box center [516, 403] width 242 height 32
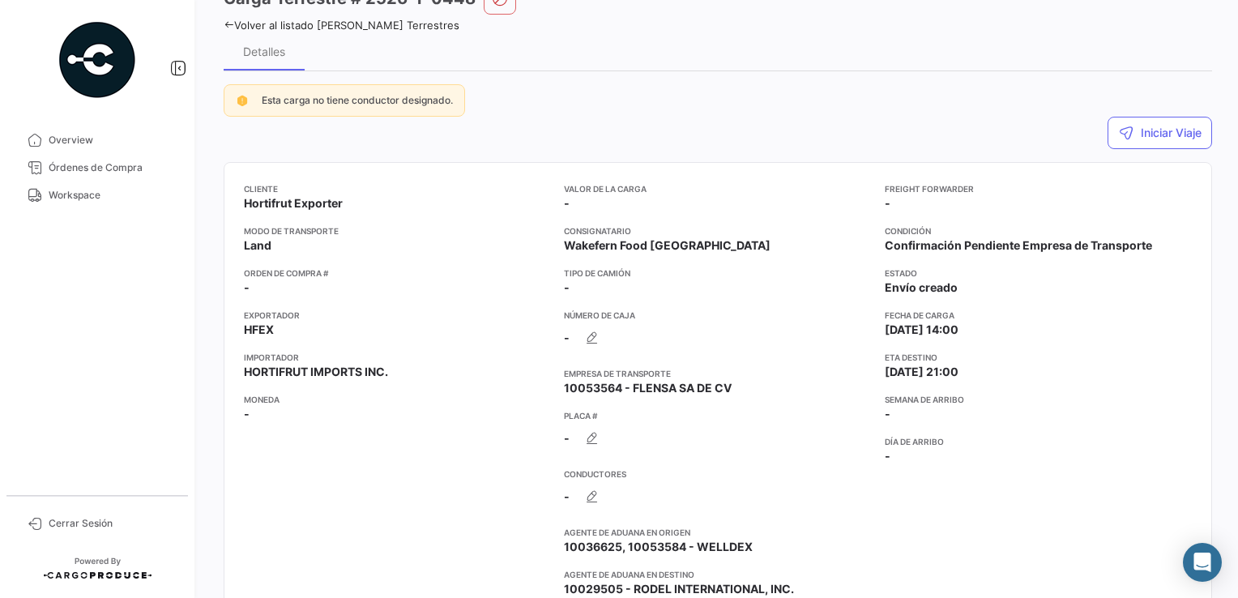
scroll to position [2, 0]
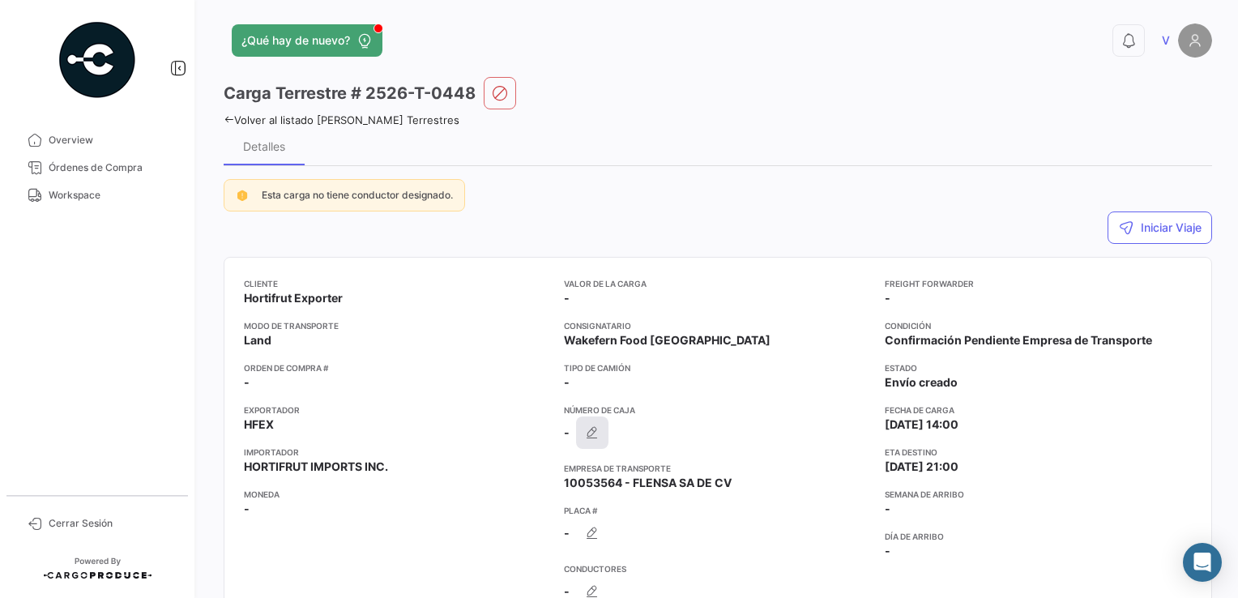
click at [594, 430] on icon "button" at bounding box center [592, 432] width 16 height 16
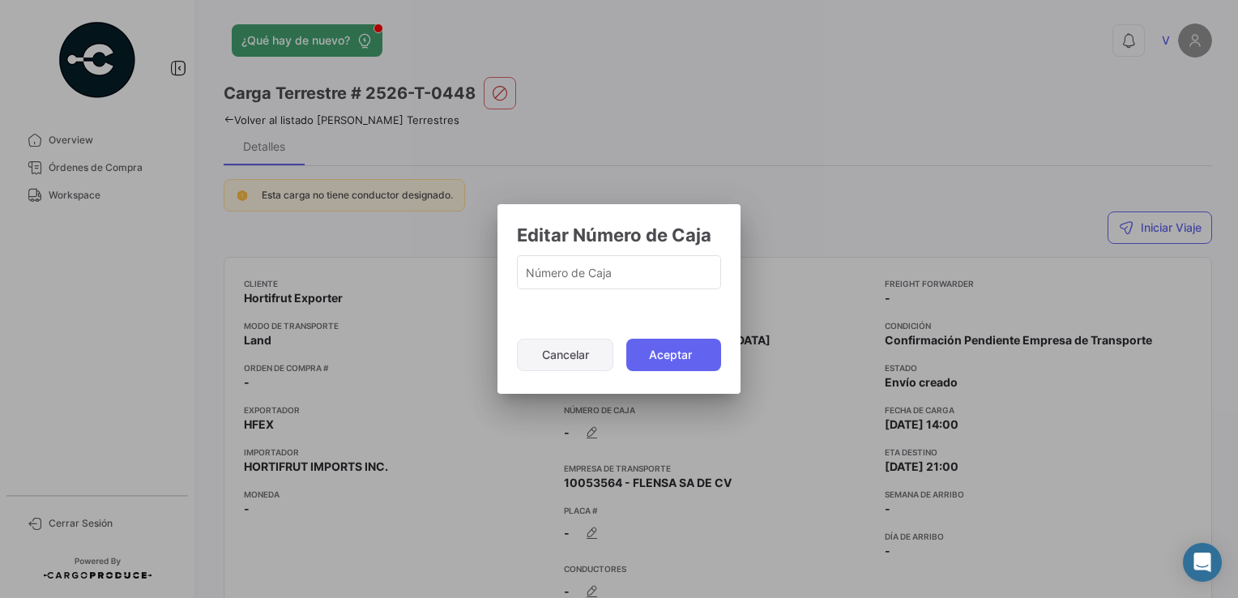
click at [562, 358] on button "Cancelar" at bounding box center [565, 355] width 96 height 32
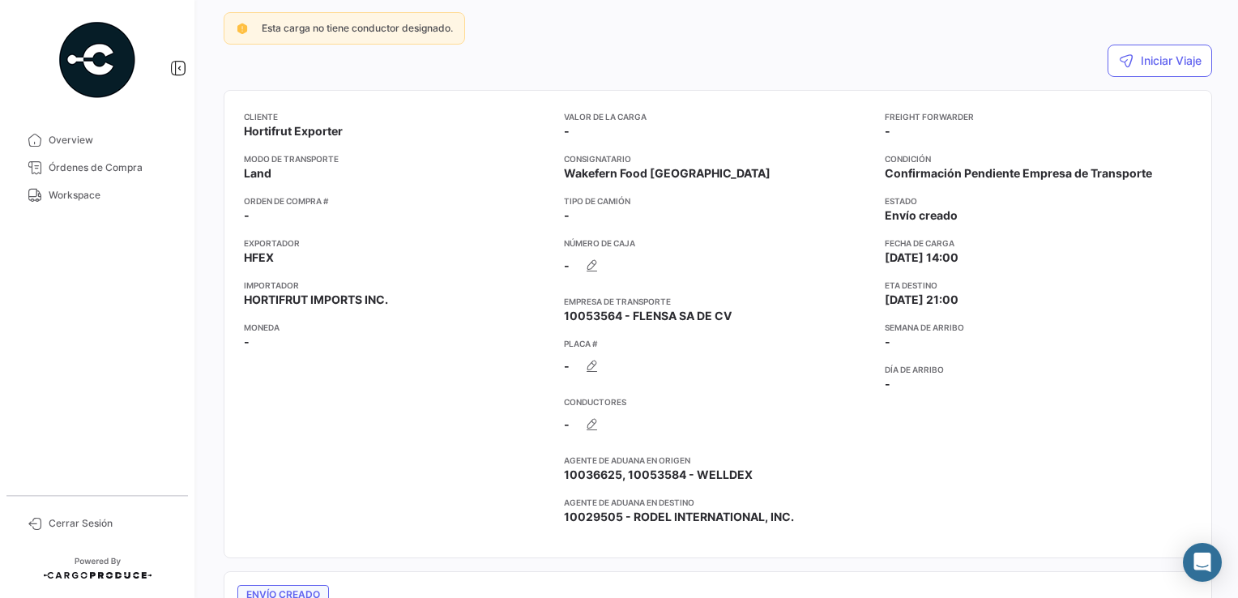
scroll to position [245, 0]
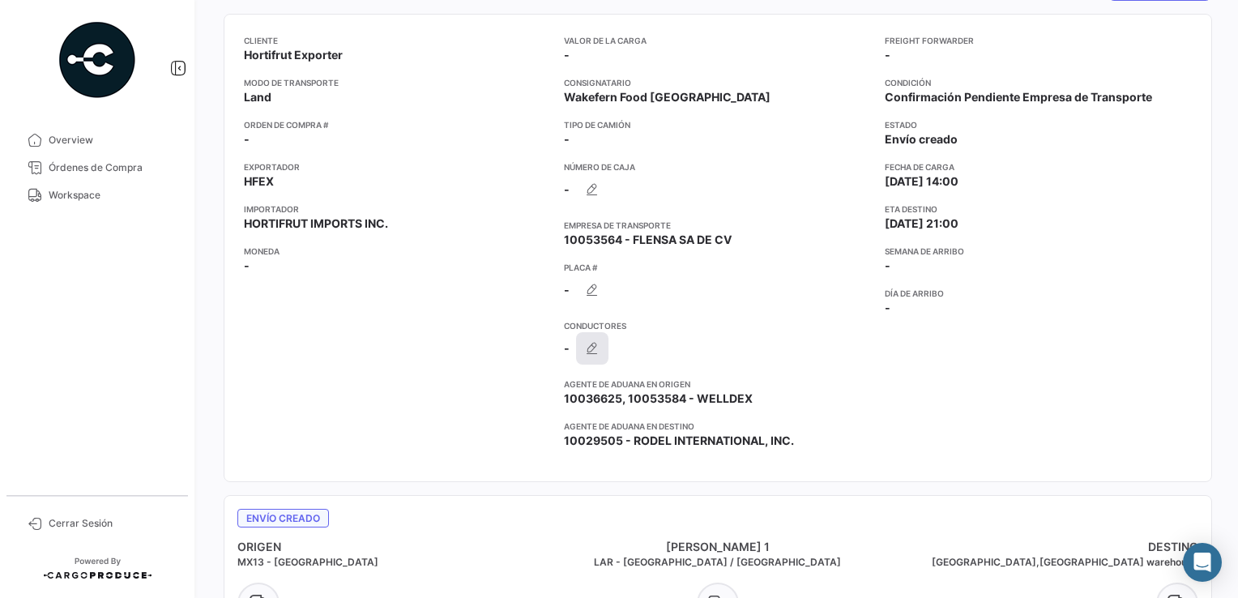
click at [591, 347] on icon "button" at bounding box center [592, 348] width 16 height 16
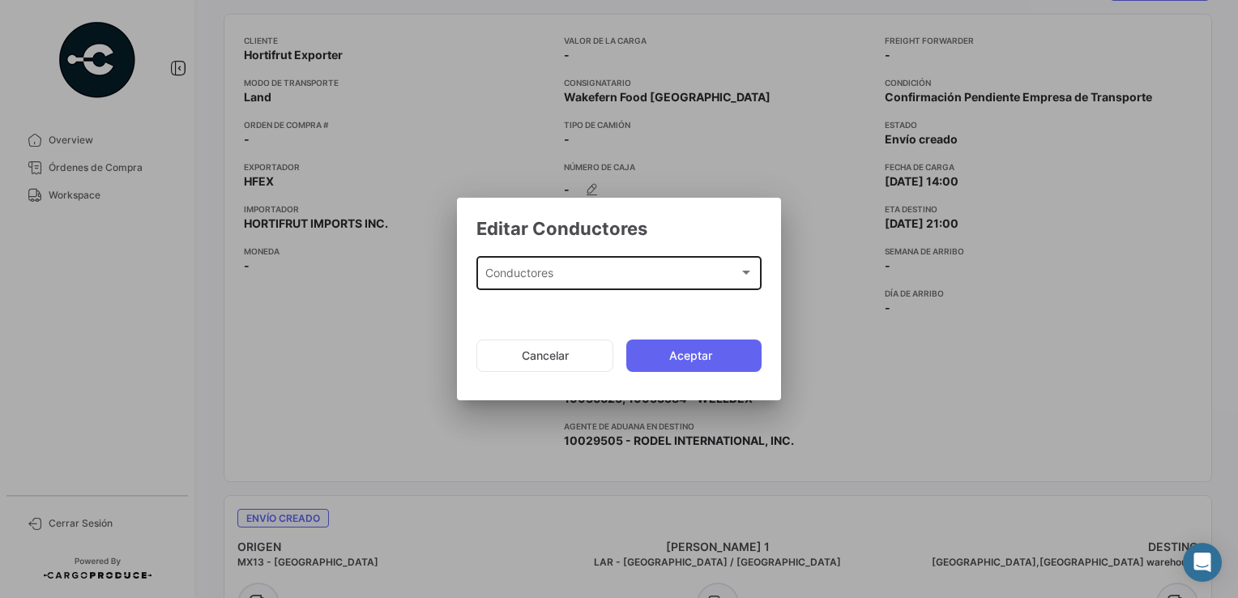
click at [745, 272] on div at bounding box center [746, 273] width 8 height 4
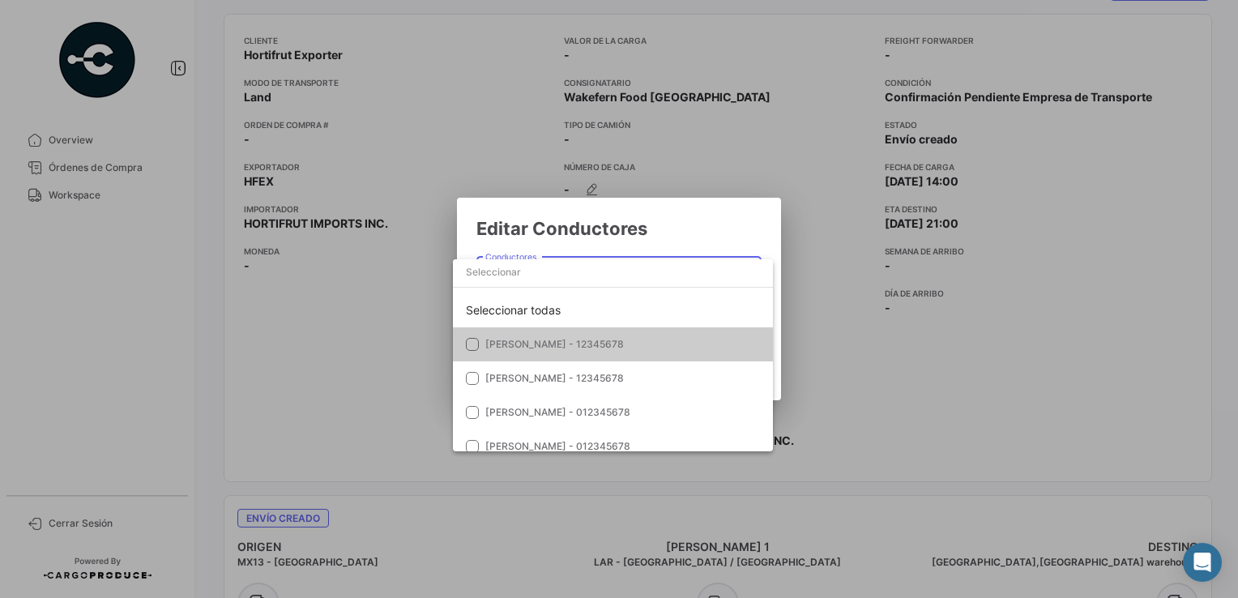
click at [743, 227] on div at bounding box center [619, 299] width 1238 height 598
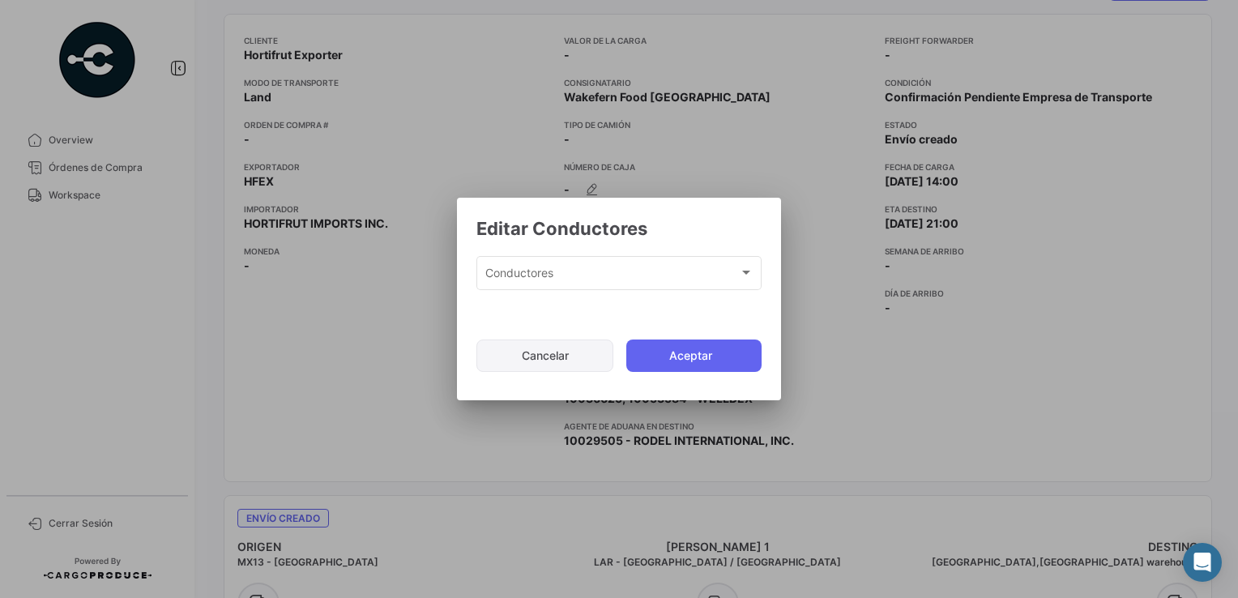
click at [544, 358] on button "Cancelar" at bounding box center [544, 355] width 137 height 32
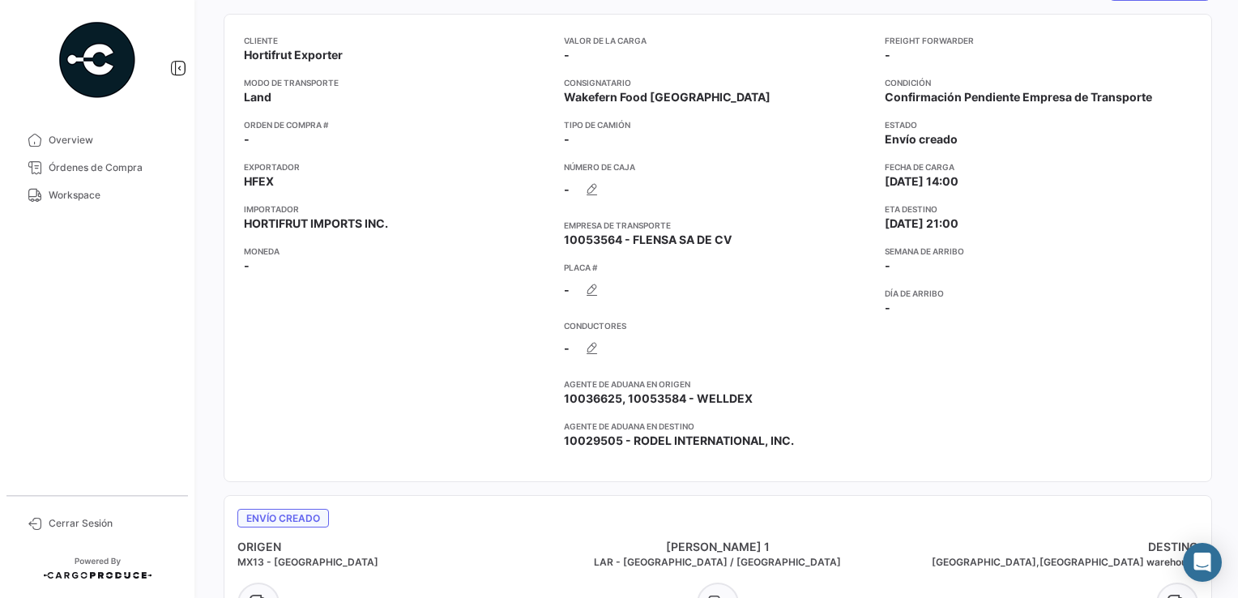
click at [1123, 283] on div "Freight Forwarder - Condición Confirmación Pendiente Empresa de Transporte Esta…" at bounding box center [1037, 248] width 307 height 428
click at [429, 266] on app-card-info-value "-" at bounding box center [397, 266] width 307 height 16
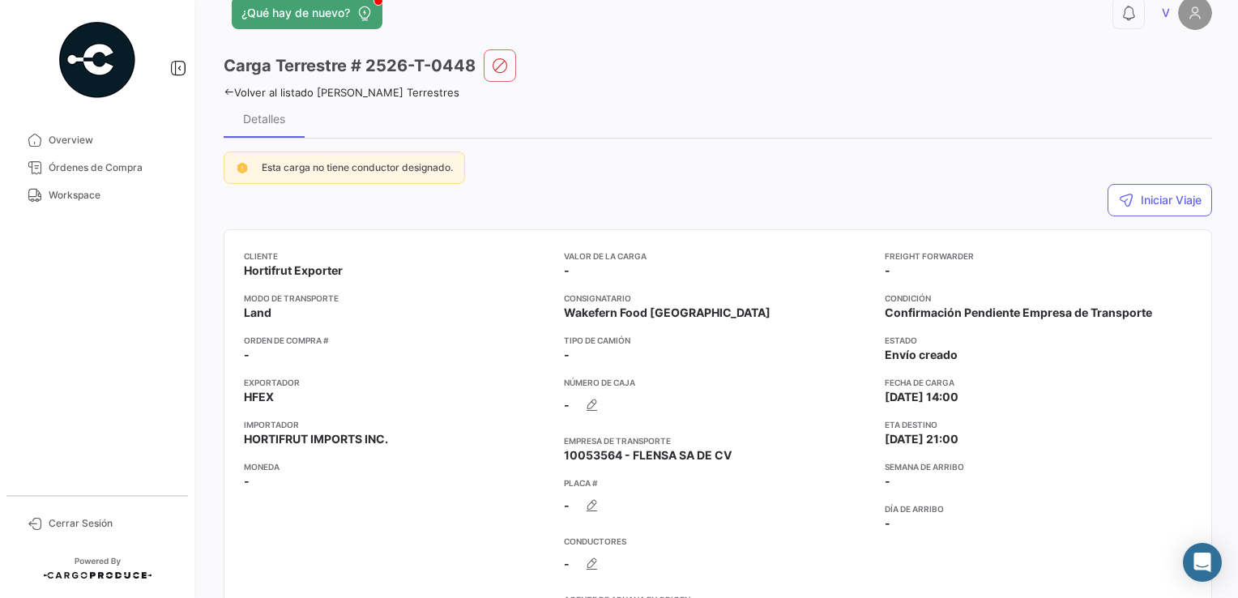
scroll to position [2, 0]
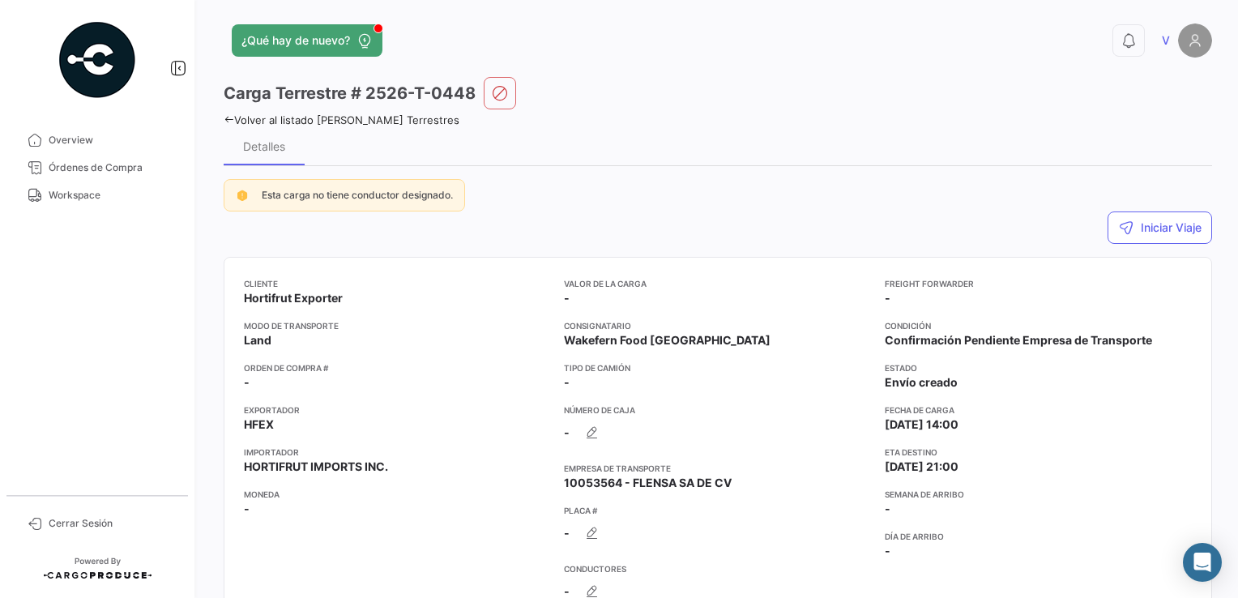
drag, startPoint x: 369, startPoint y: 95, endPoint x: 476, endPoint y: 94, distance: 107.7
click at [476, 94] on div "Carga Terrestre # 2526-T-0448" at bounding box center [718, 93] width 988 height 32
copy h3 "2526-T-0448"
